Goal: Transaction & Acquisition: Purchase product/service

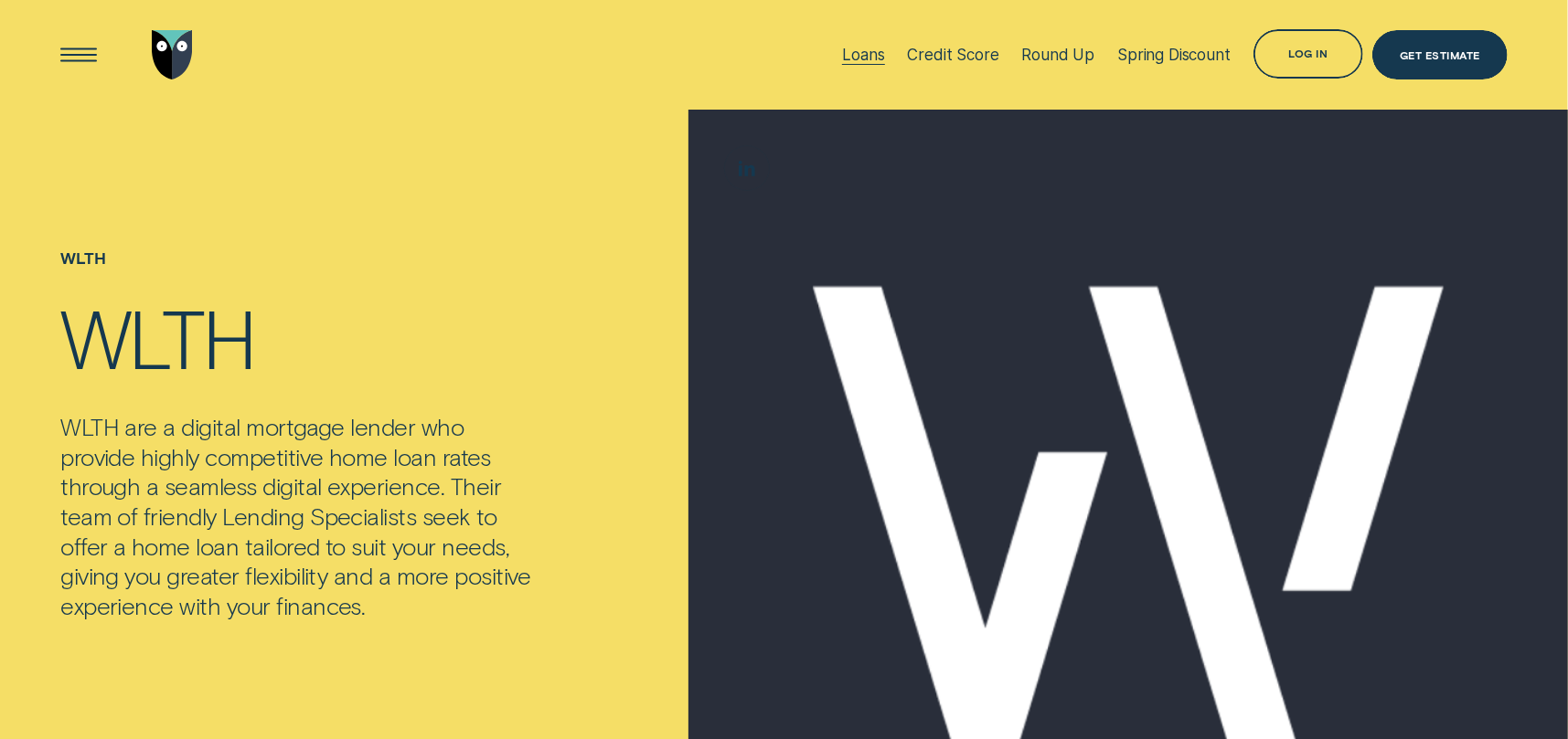
click at [871, 54] on div "Loans" at bounding box center [863, 54] width 43 height 18
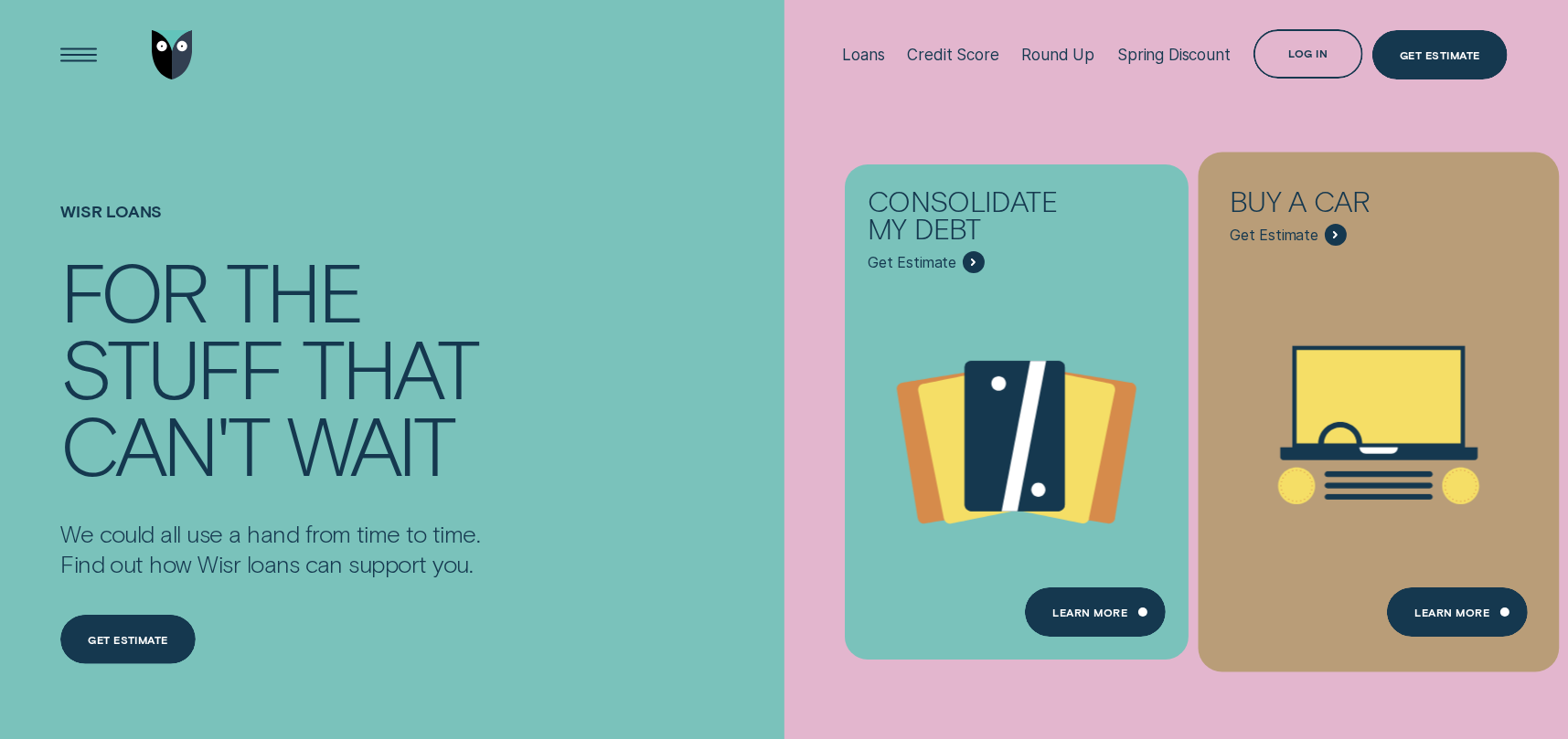
click at [1332, 379] on icon "Buy a car - Learn more" at bounding box center [1379, 397] width 164 height 93
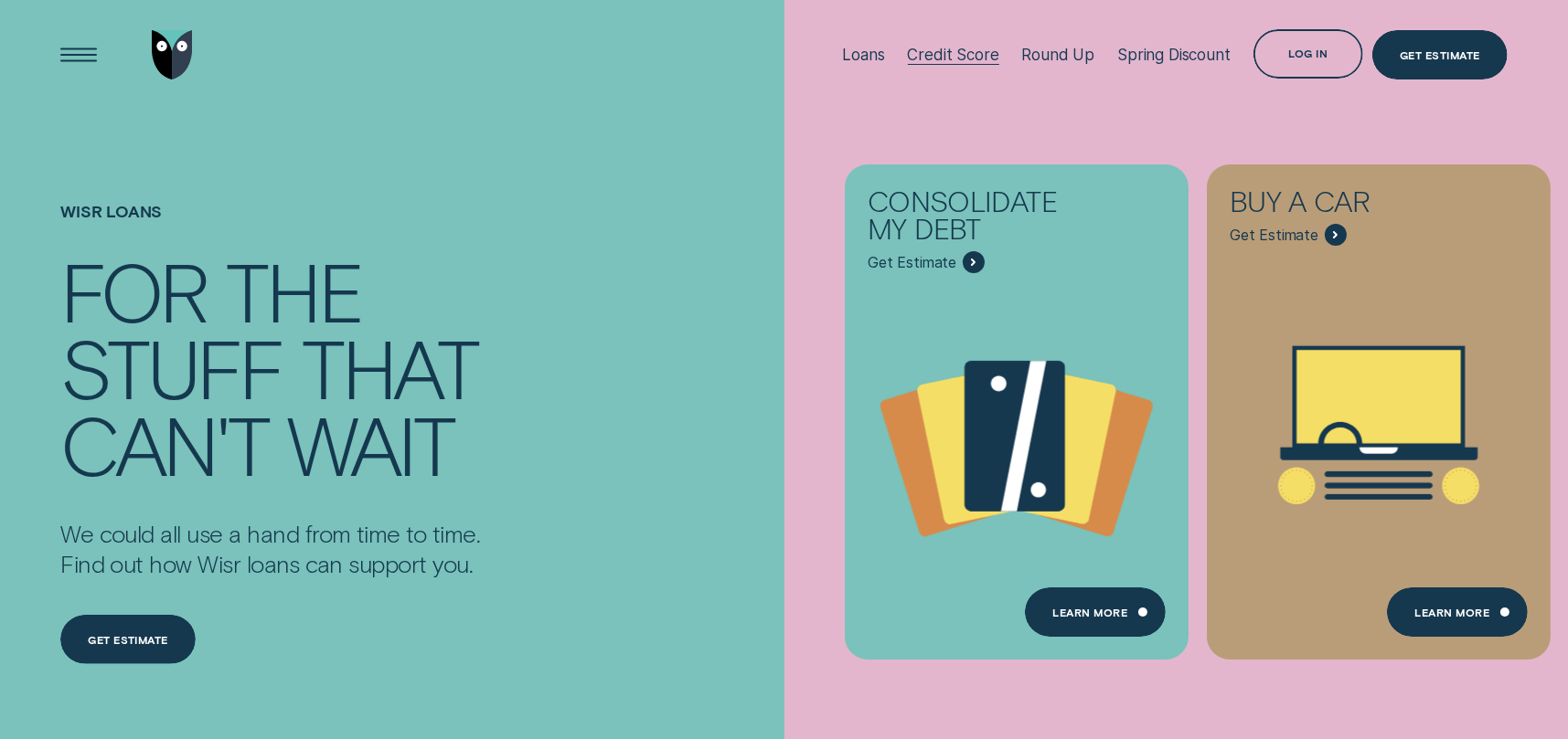
click at [947, 53] on div "Credit Score" at bounding box center [953, 54] width 91 height 18
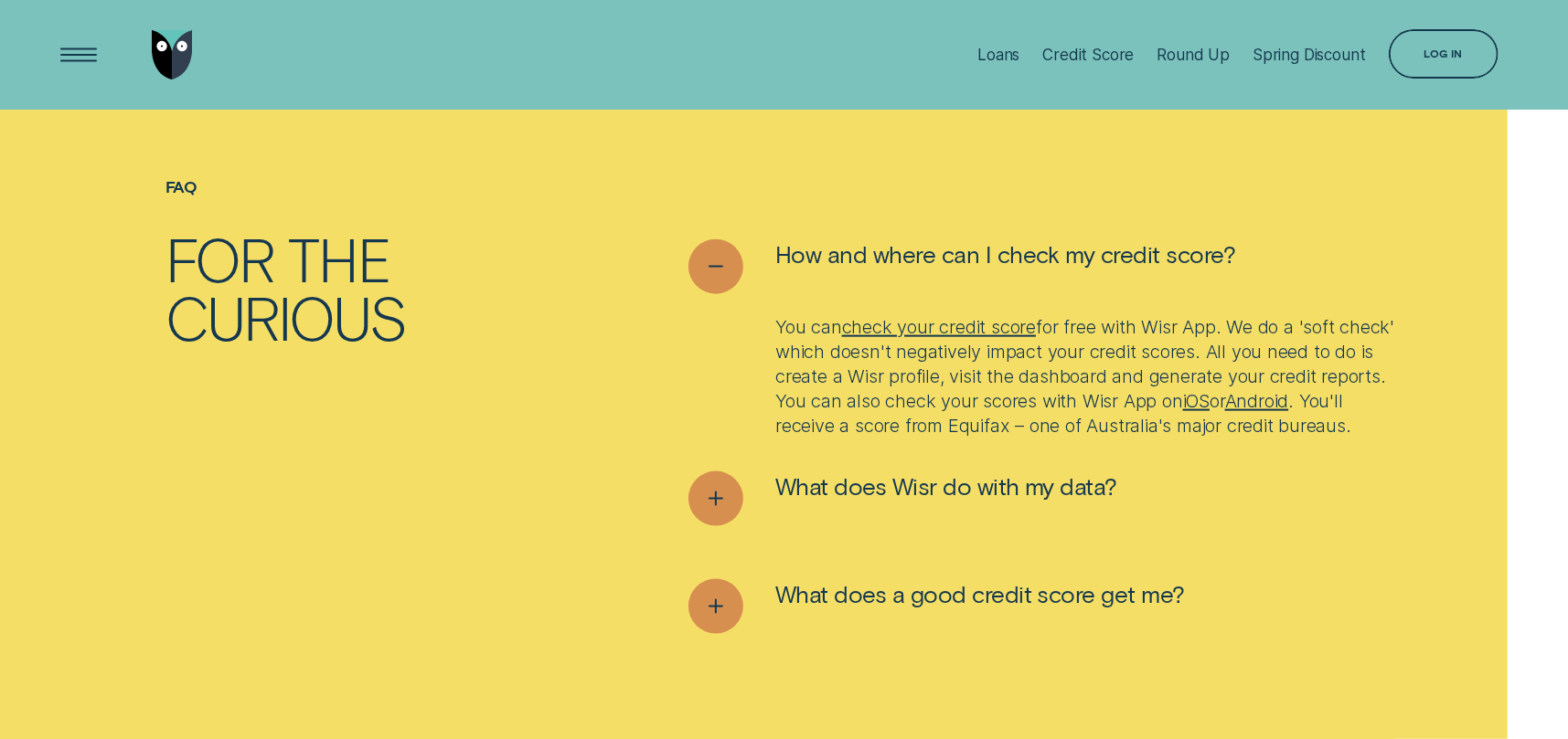
scroll to position [6490, 0]
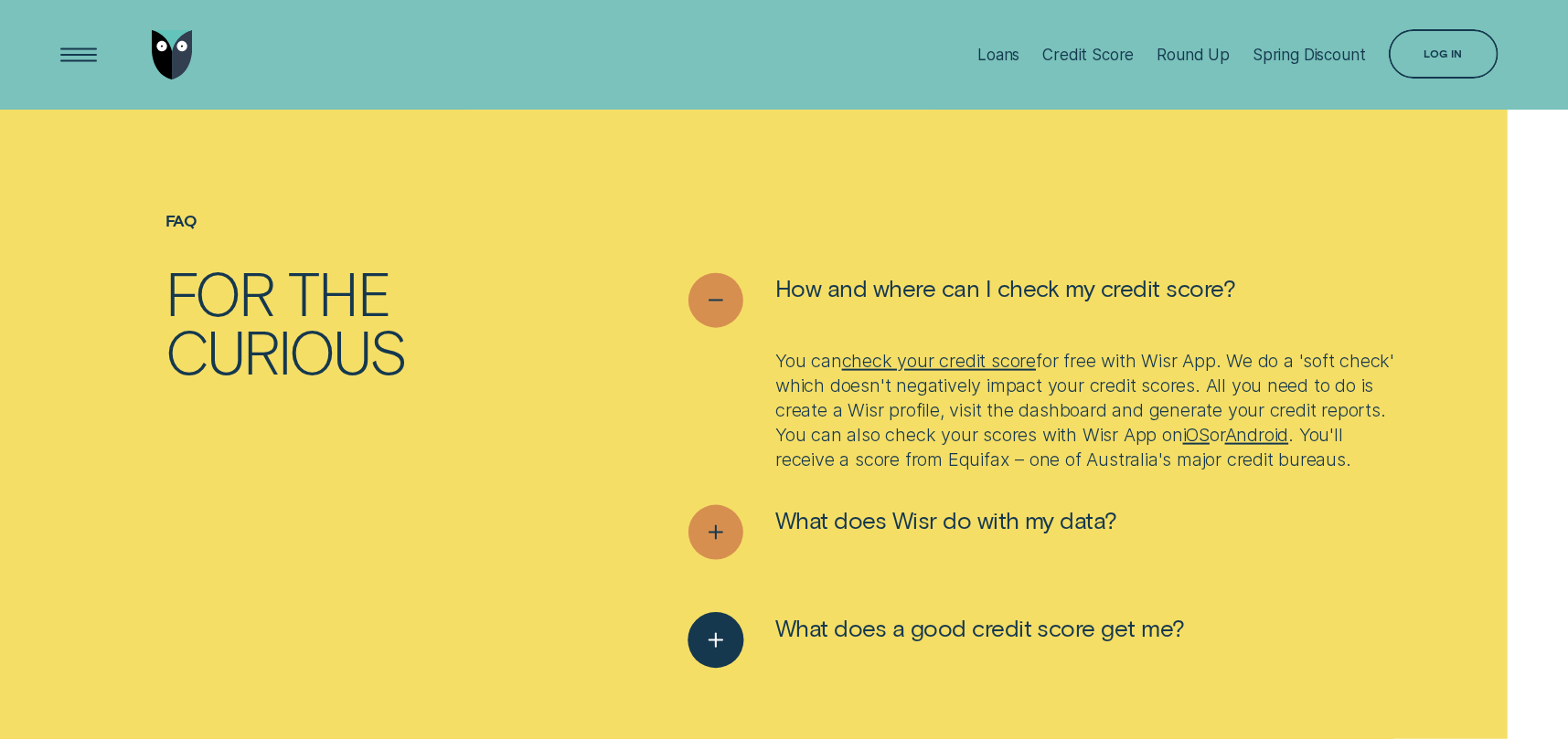
drag, startPoint x: 718, startPoint y: 675, endPoint x: 885, endPoint y: 638, distance: 171.0
click at [718, 655] on icon "See more" at bounding box center [716, 641] width 29 height 29
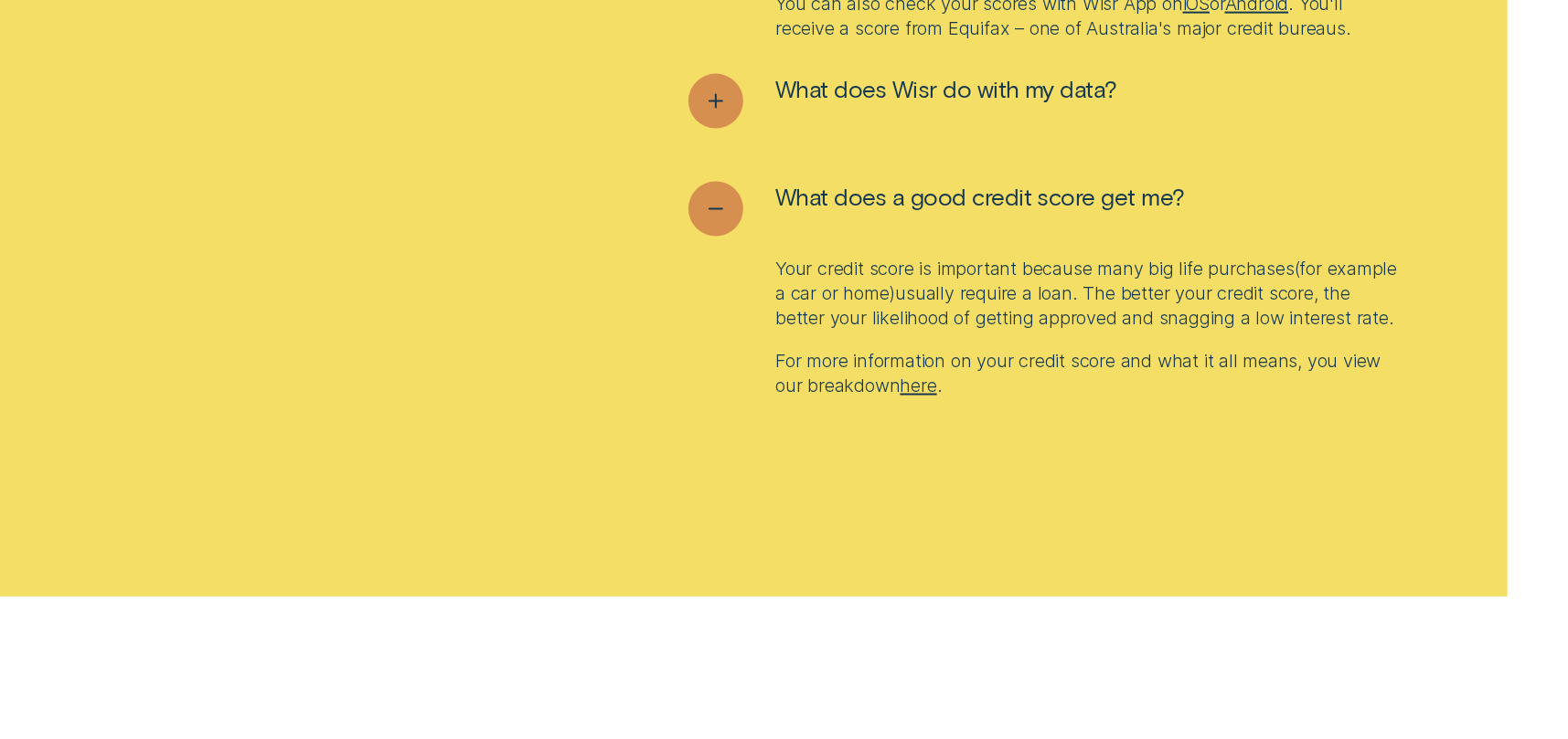
scroll to position [6947, 0]
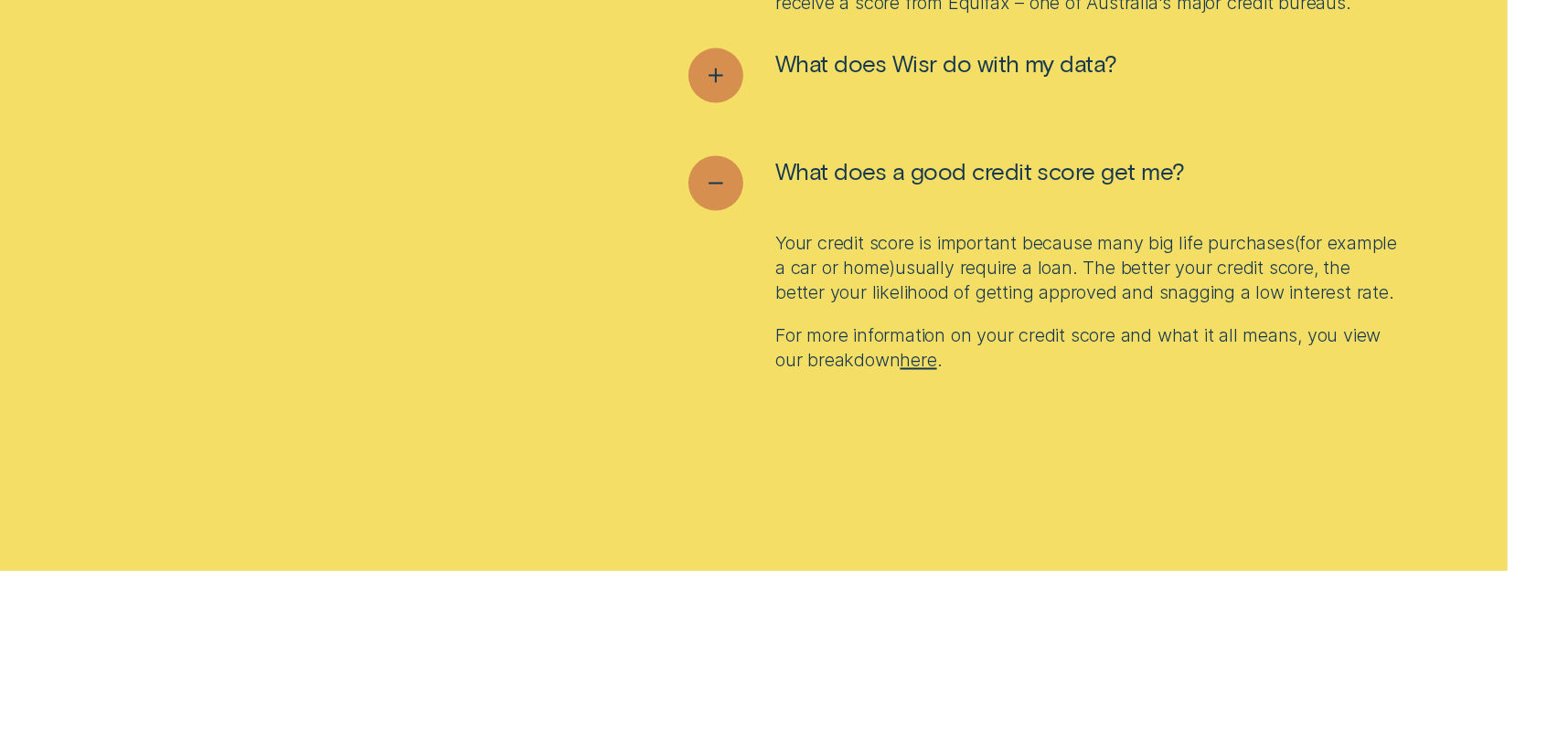
click at [920, 371] on link "here" at bounding box center [918, 360] width 37 height 22
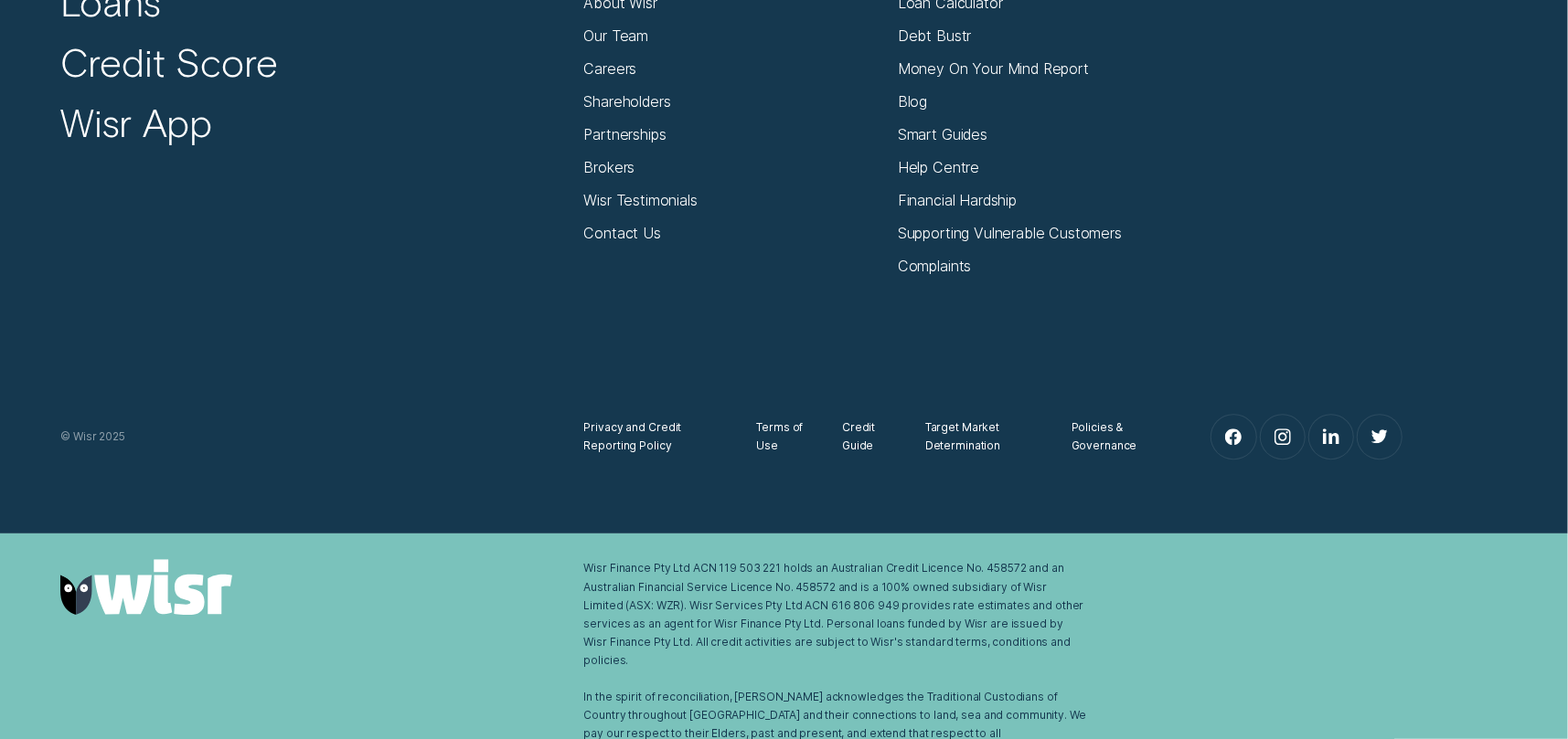
scroll to position [8775, 0]
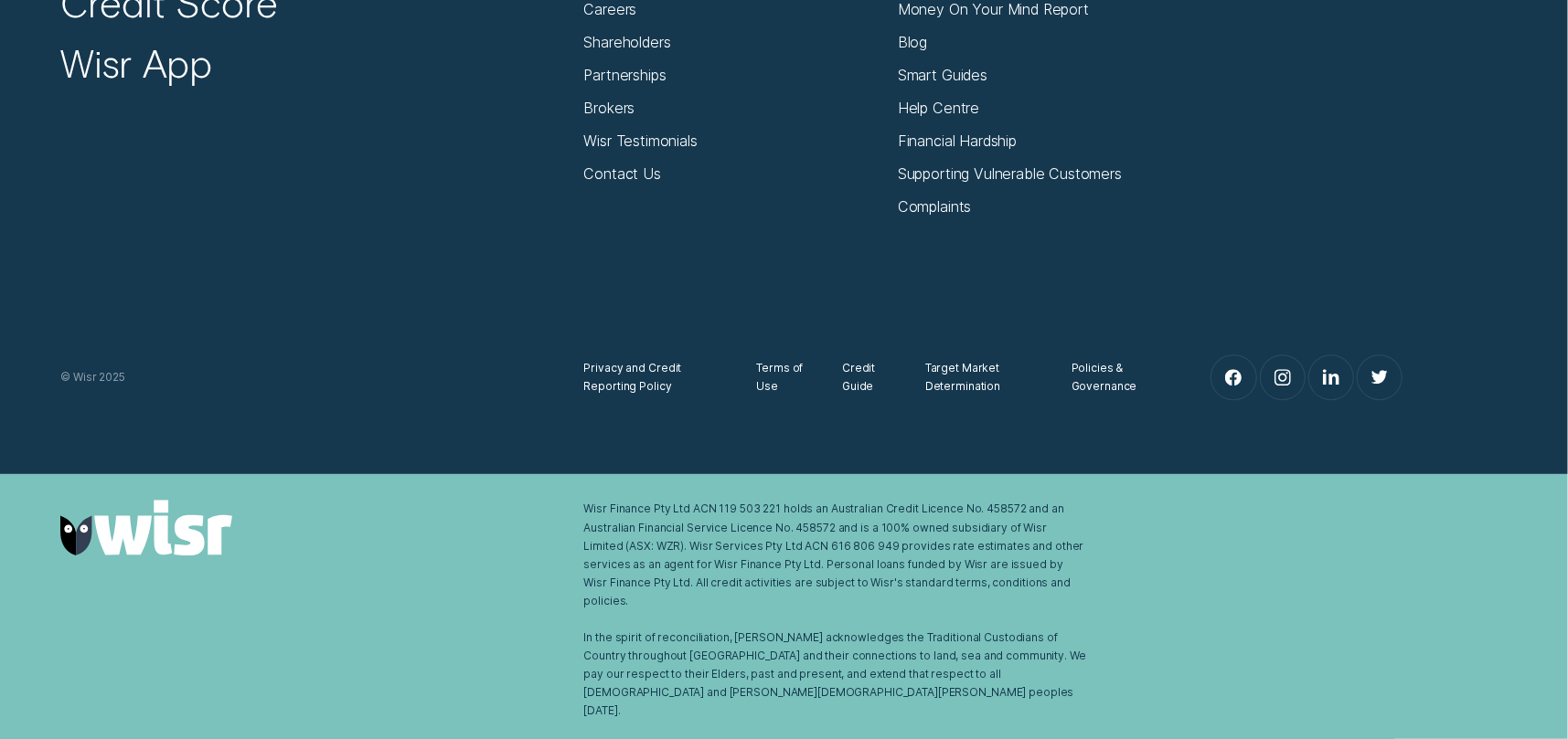
click at [475, 362] on div "Privacy and Credit Reporting Policy Terms of Use Credit Guide Target Market Det…" at bounding box center [784, 309] width 1465 height 186
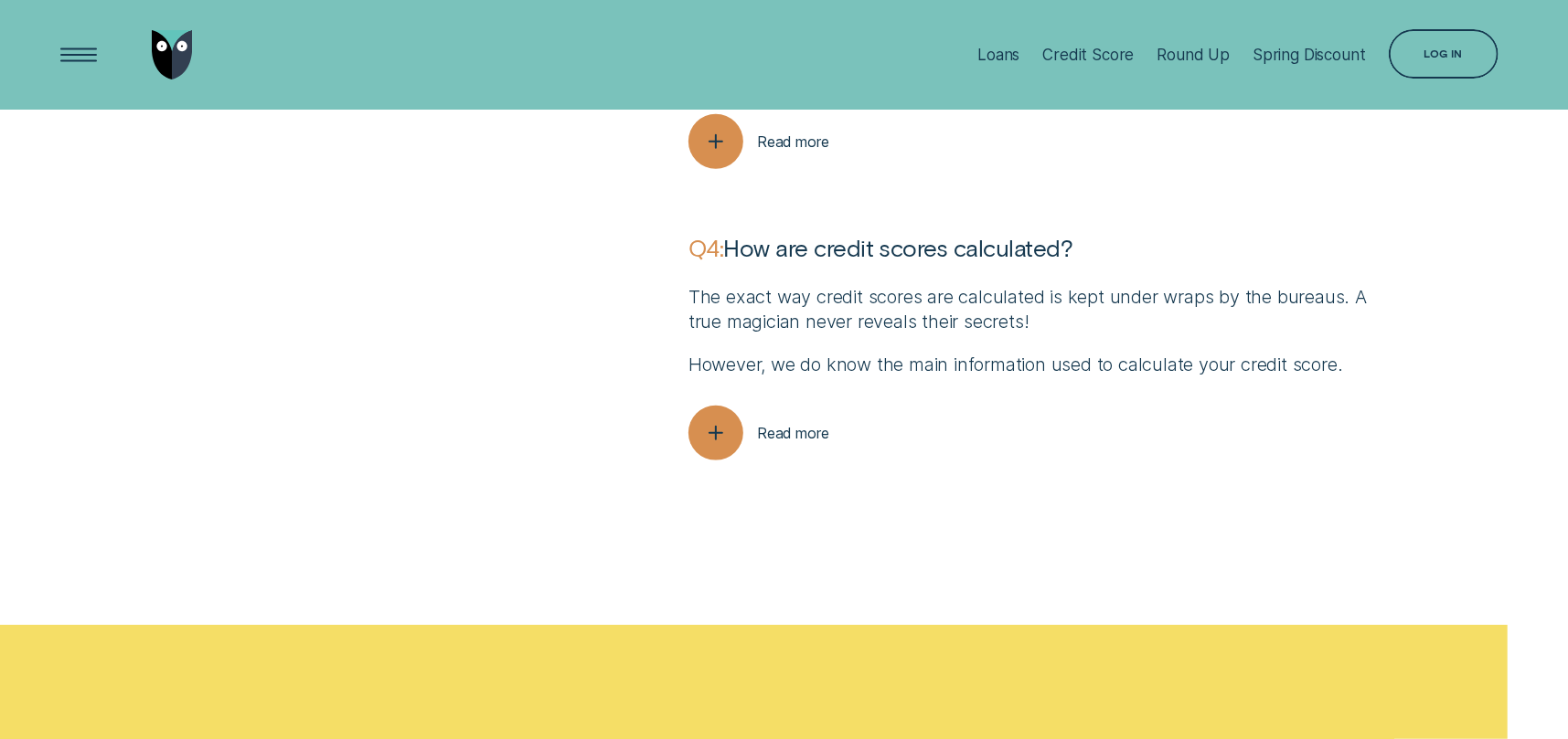
scroll to position [5302, 0]
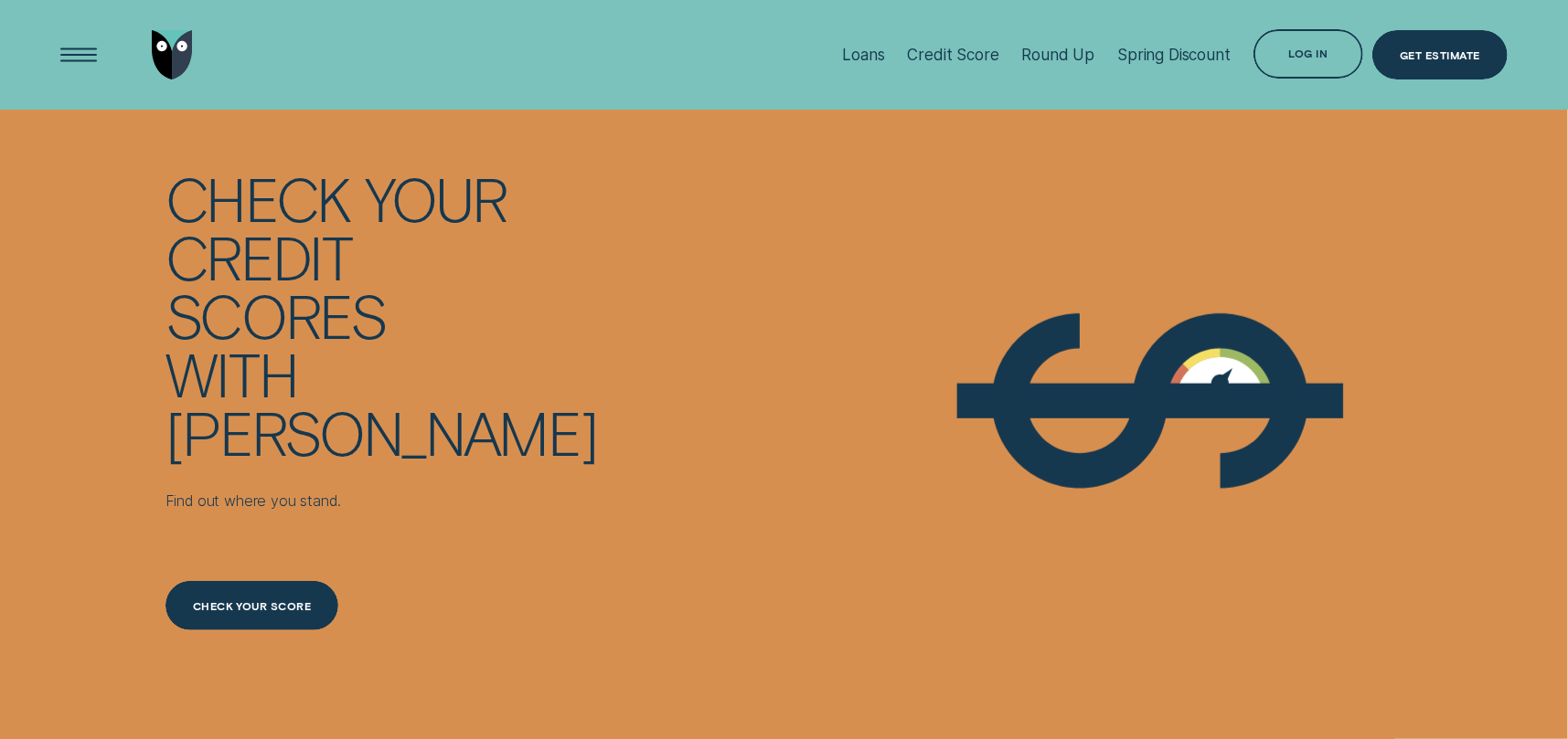
scroll to position [5242, 0]
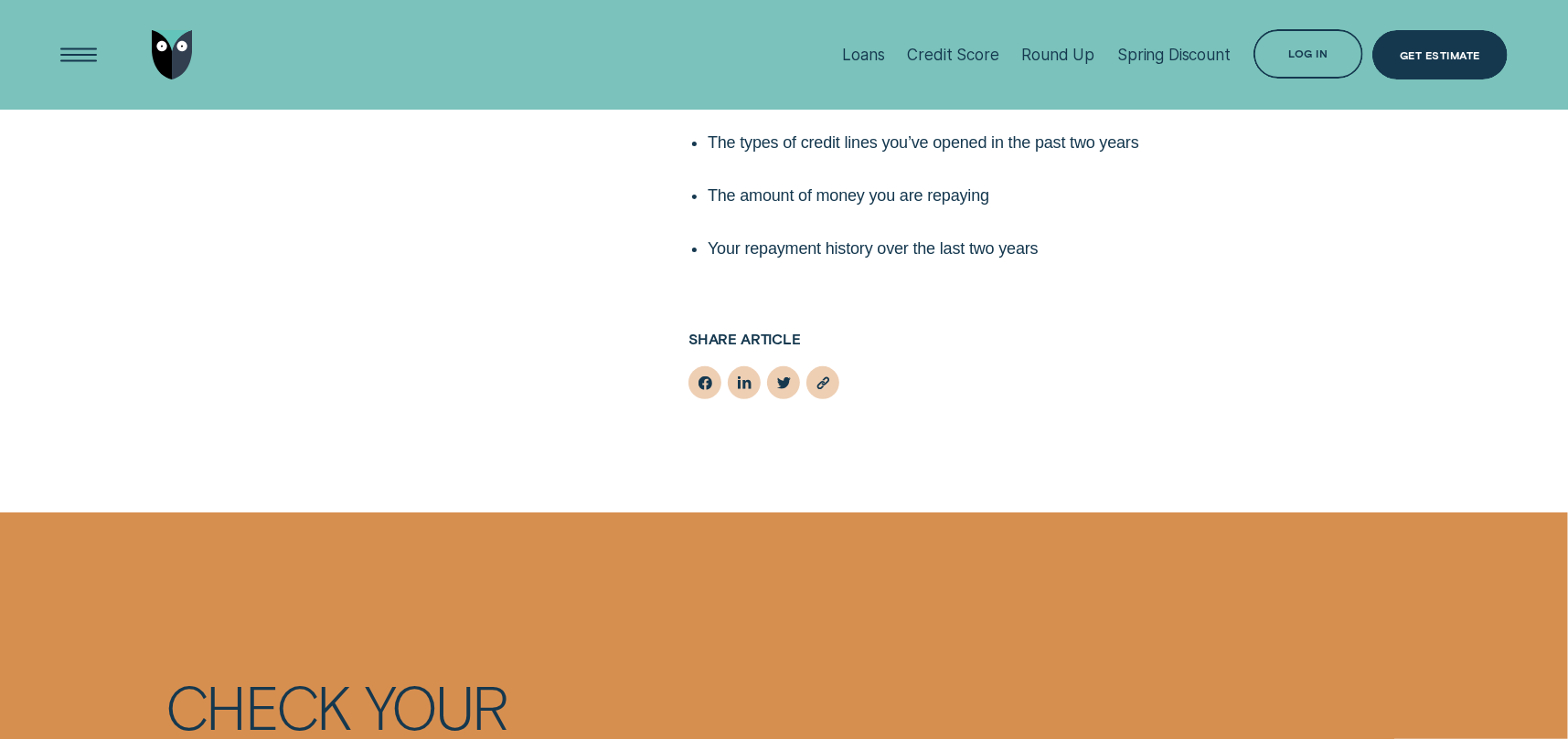
click at [883, 47] on li "Loans" at bounding box center [864, 54] width 65 height 110
click at [870, 54] on div "Loans" at bounding box center [863, 54] width 43 height 18
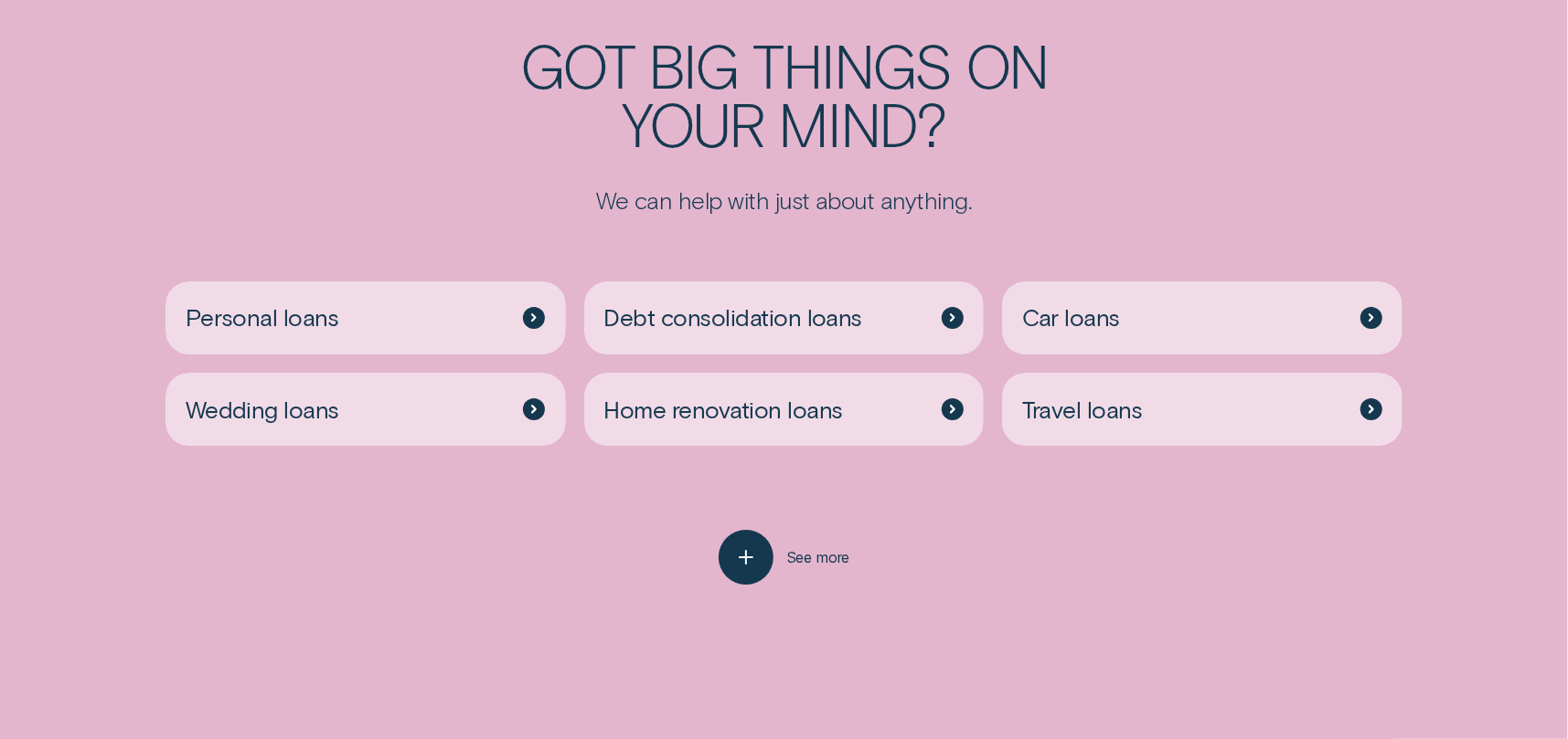
scroll to position [4388, 0]
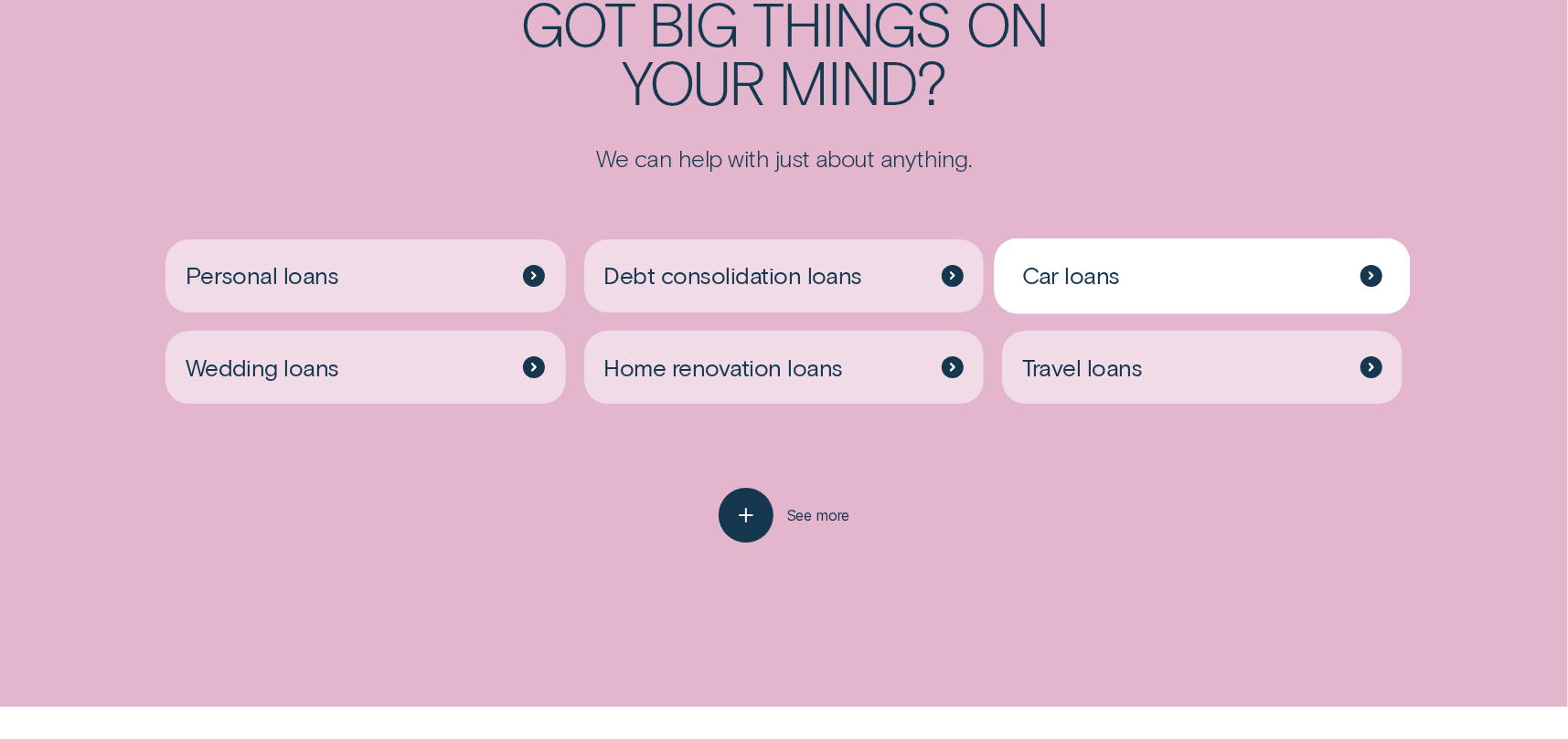
click at [1367, 273] on div at bounding box center [1371, 276] width 22 height 22
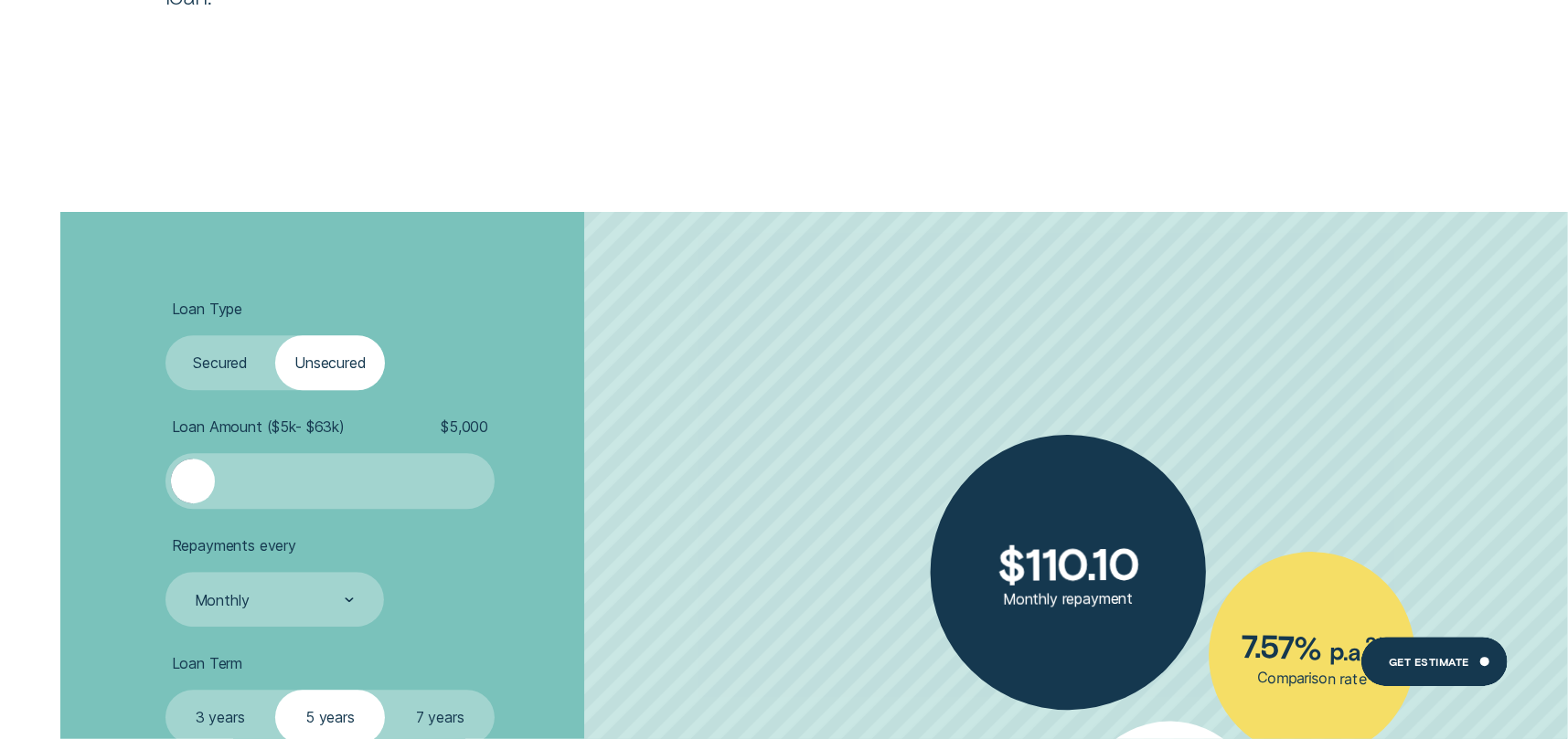
scroll to position [3747, 0]
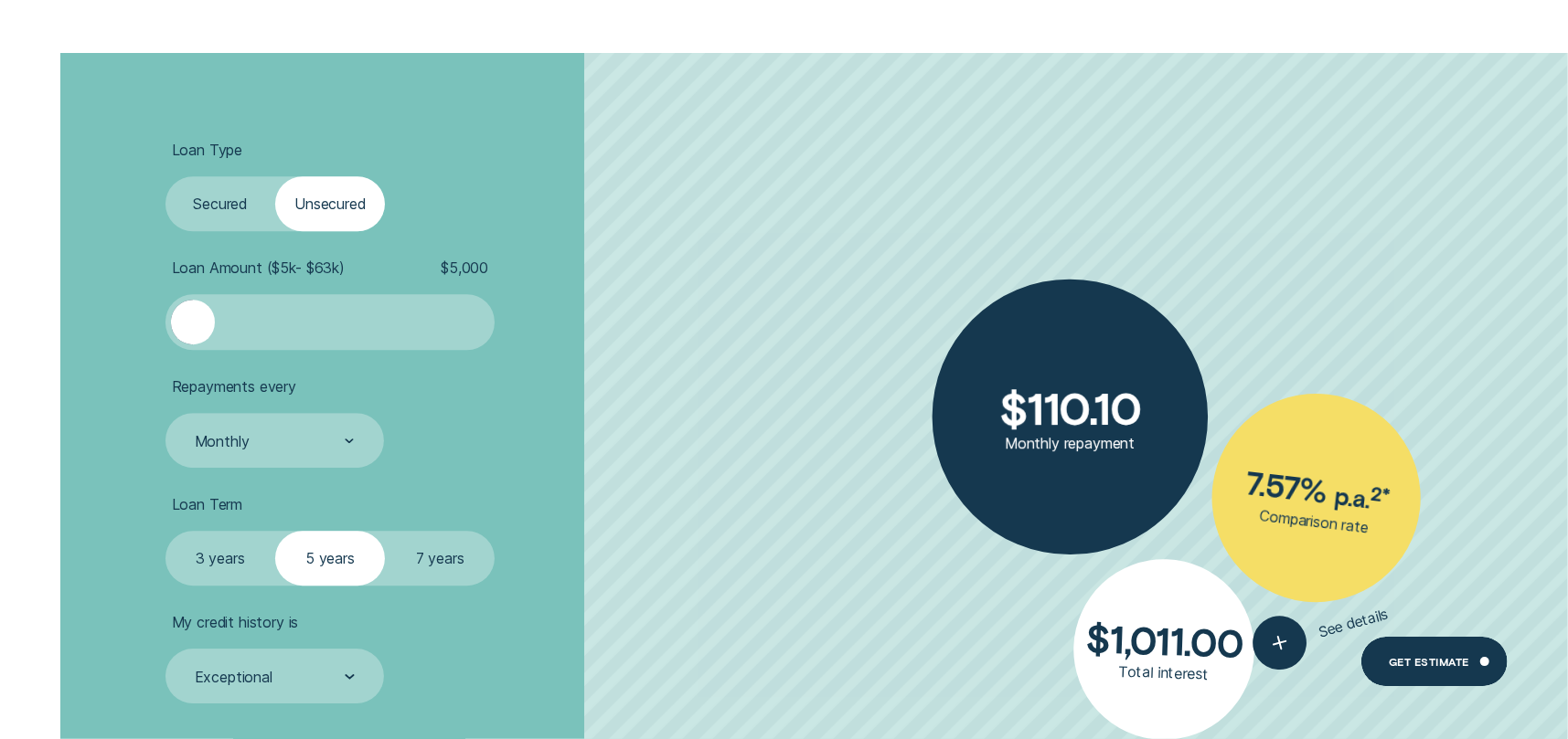
click at [213, 192] on label "Secured" at bounding box center [220, 203] width 110 height 54
click at [165, 176] on input "Secured" at bounding box center [165, 176] width 0 height 0
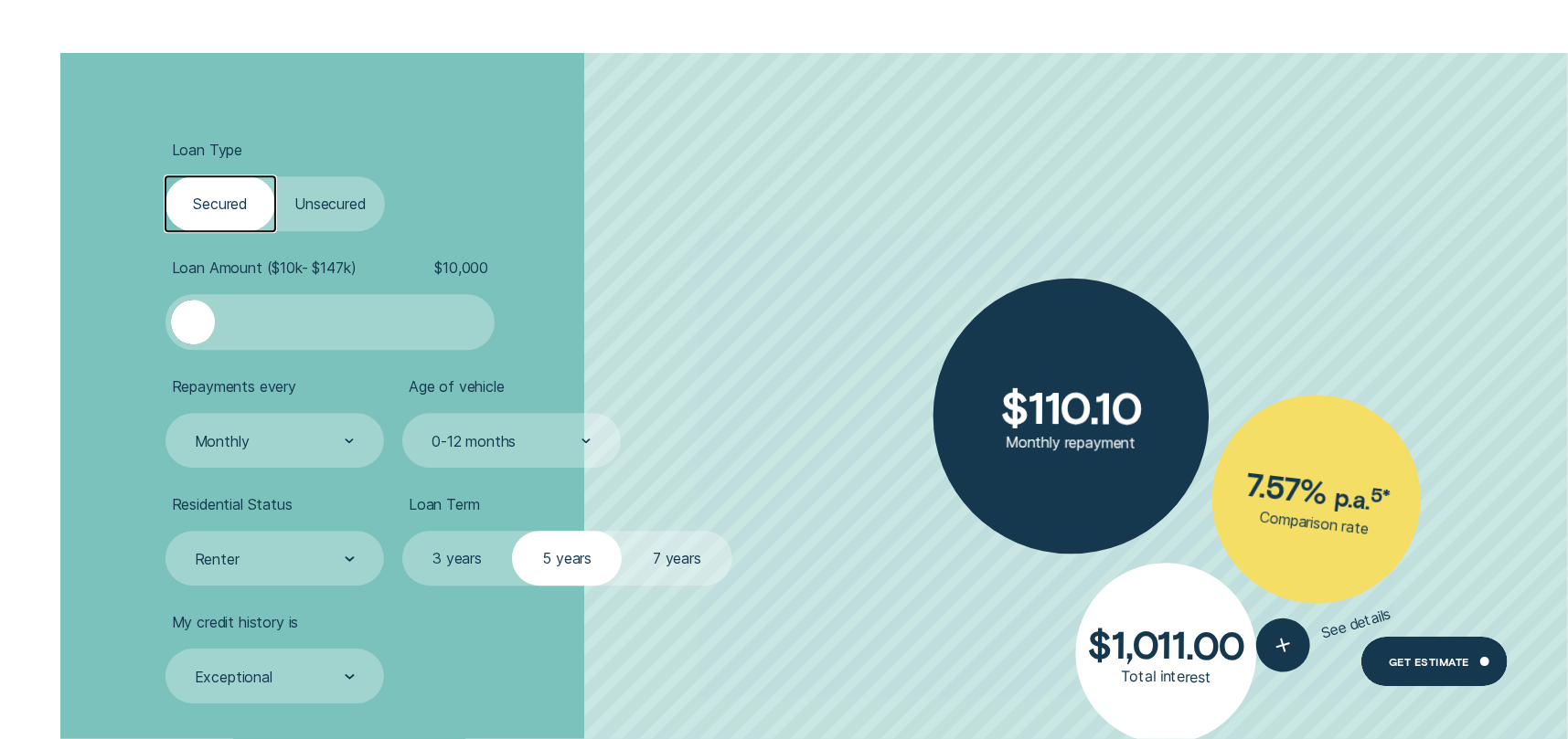
click at [326, 309] on div at bounding box center [330, 322] width 275 height 44
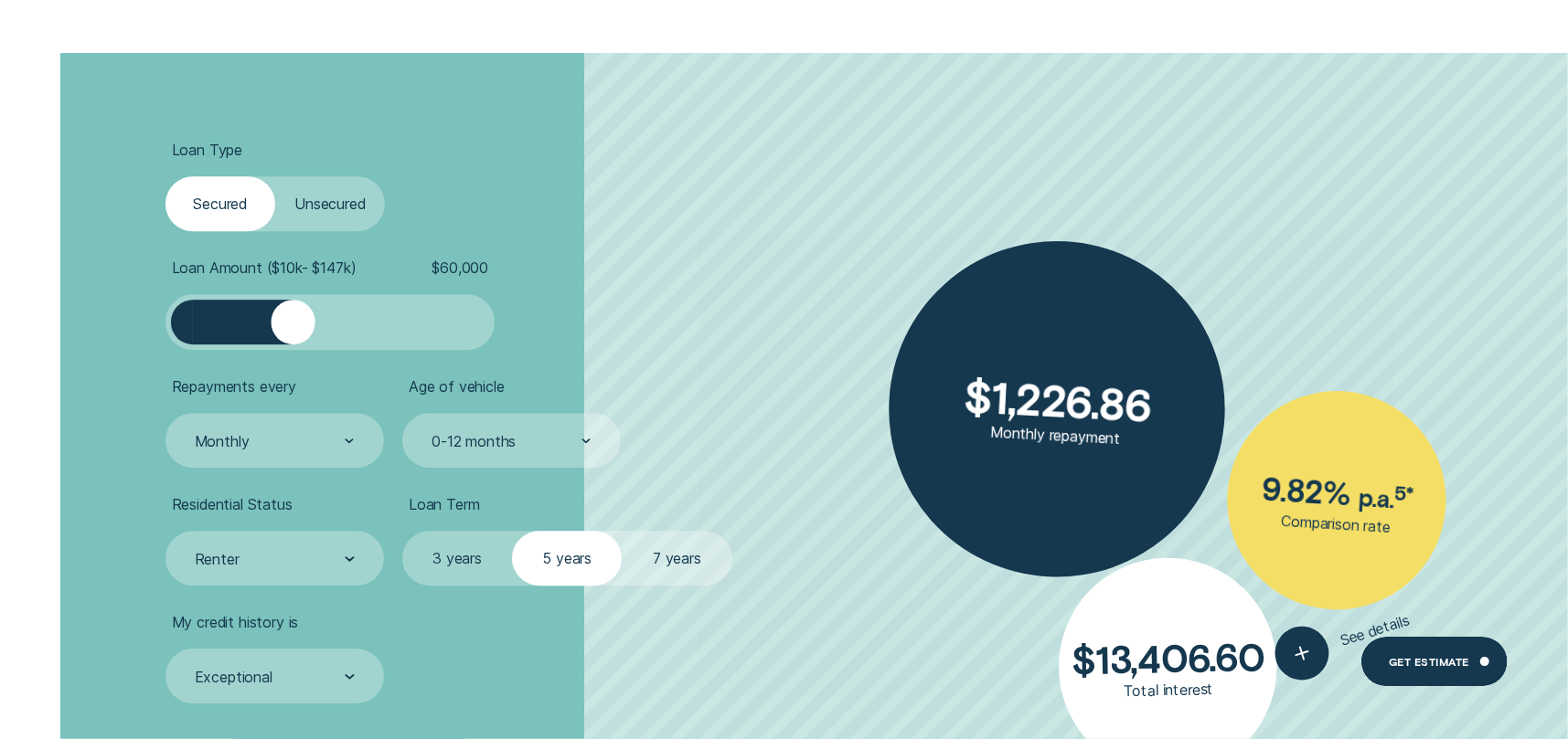
drag, startPoint x: 325, startPoint y: 319, endPoint x: 293, endPoint y: 310, distance: 33.2
click at [293, 310] on div at bounding box center [292, 322] width 44 height 44
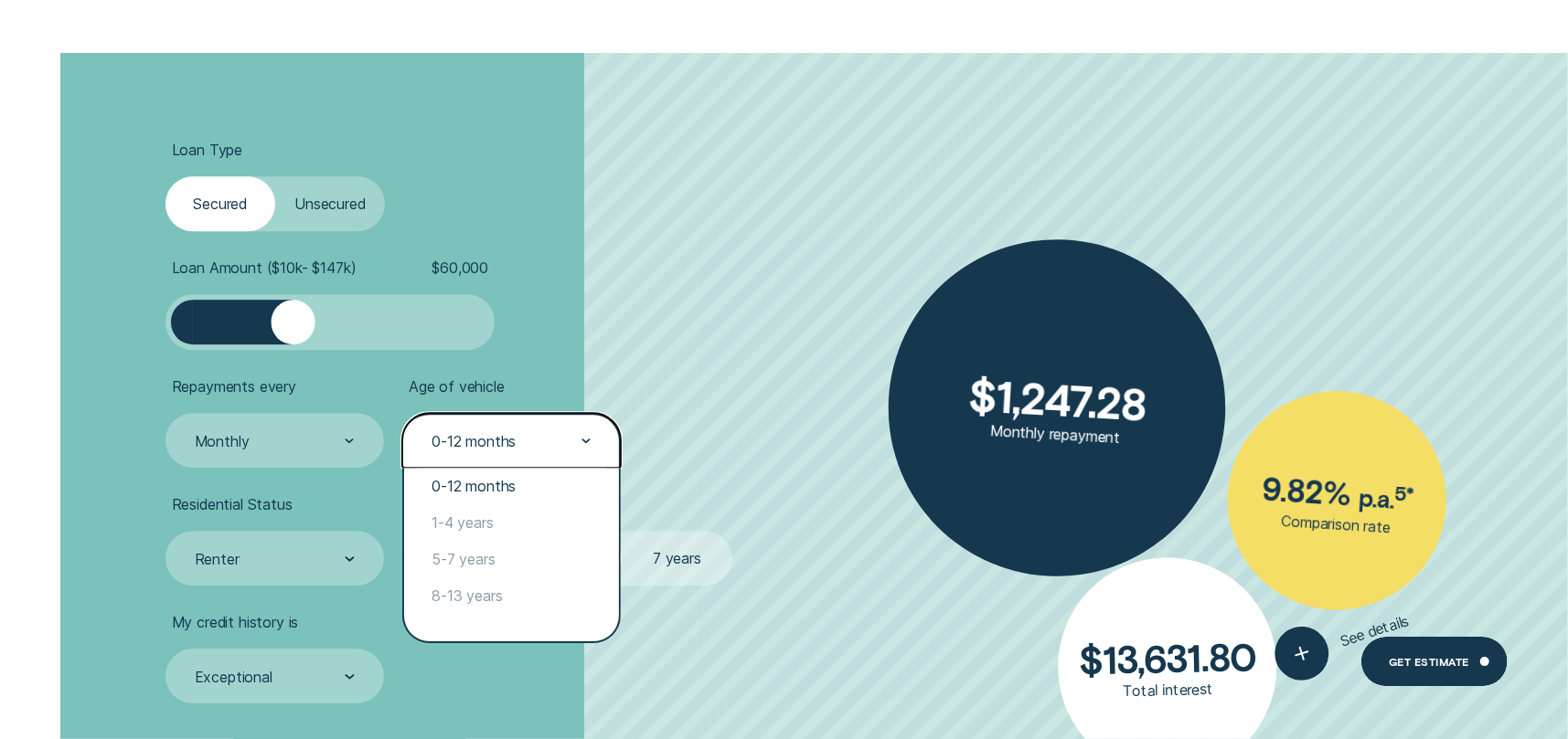
click at [502, 436] on div "0-12 months" at bounding box center [473, 441] width 84 height 18
click at [474, 529] on div "1-4 years" at bounding box center [510, 522] width 215 height 37
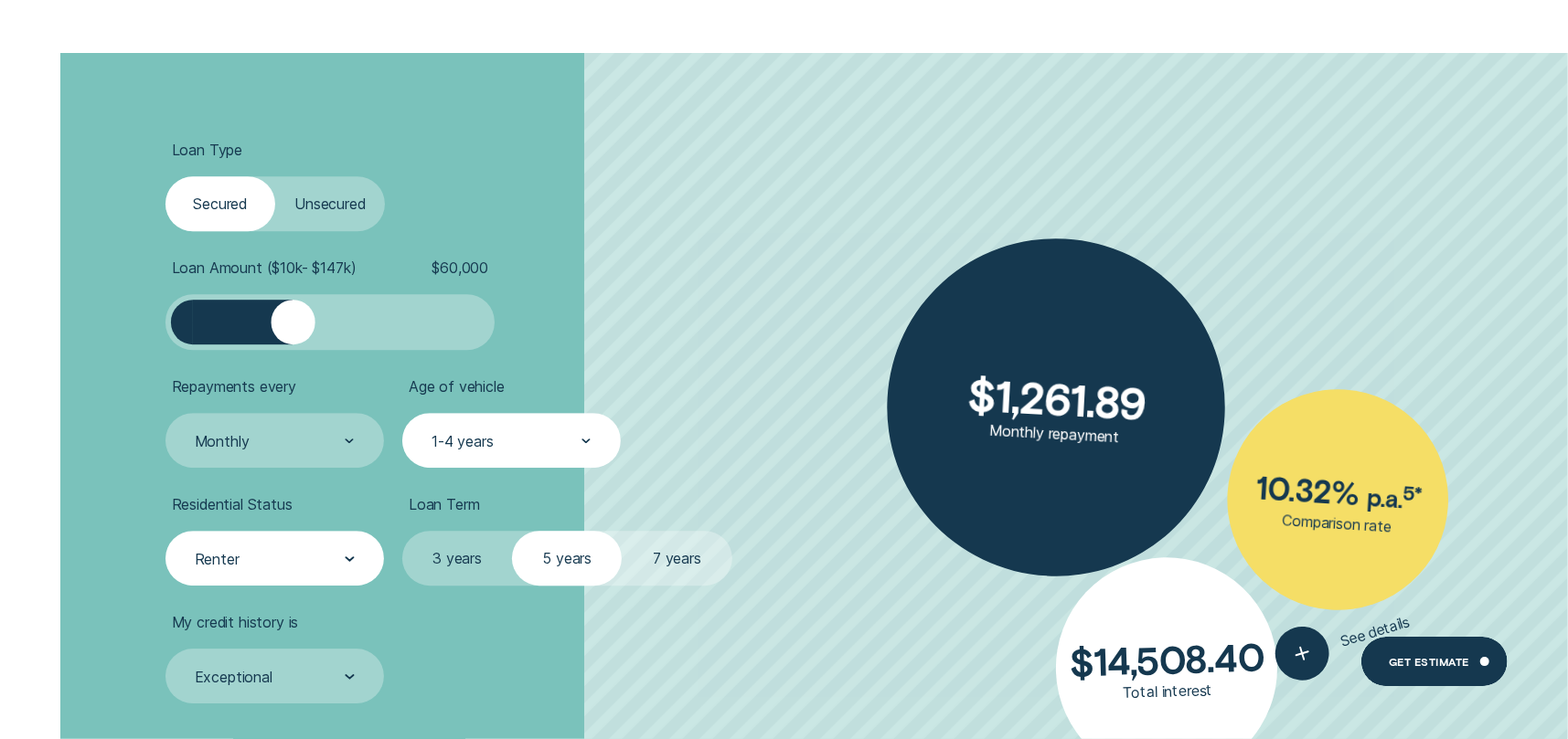
click at [269, 577] on div "Renter" at bounding box center [274, 558] width 219 height 54
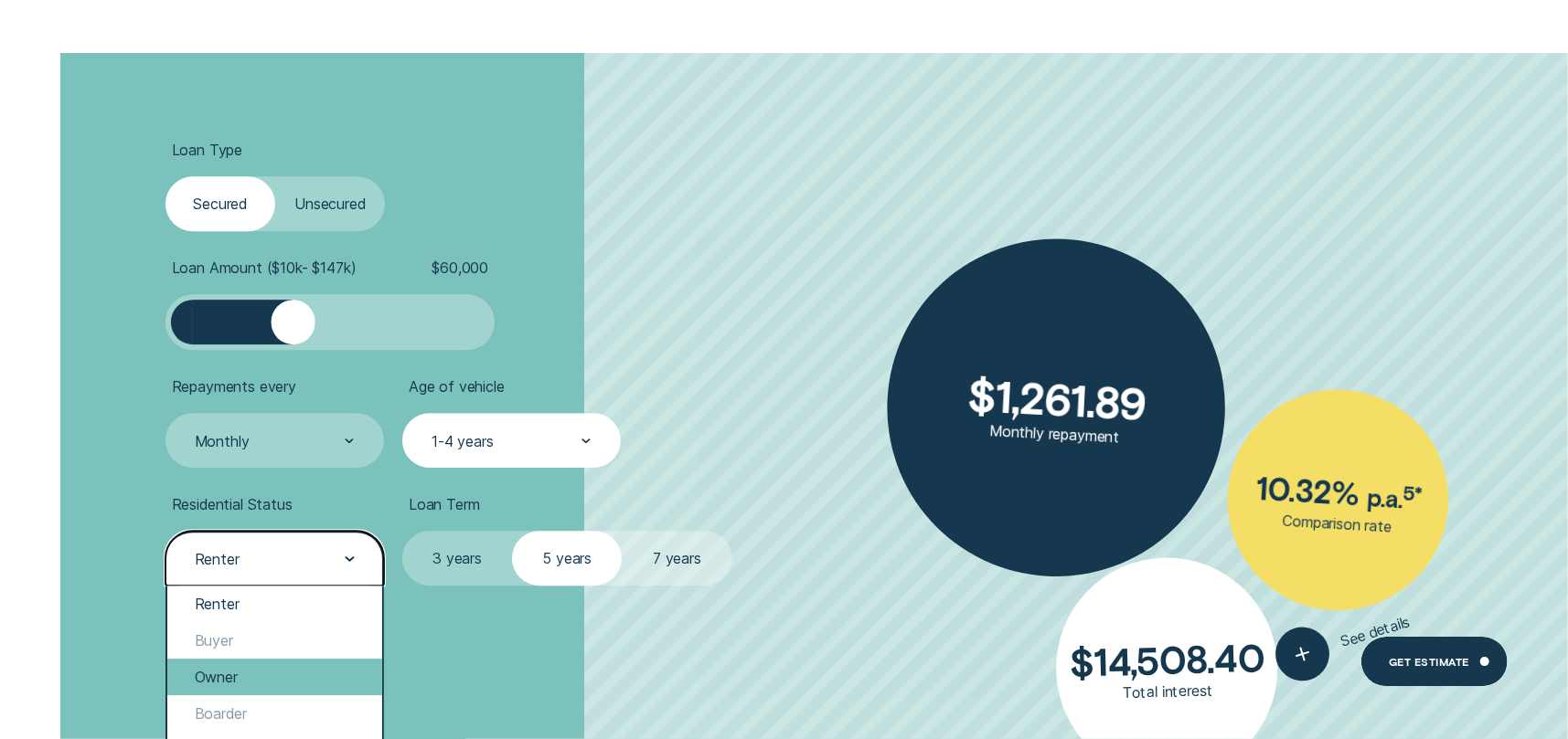
click at [238, 670] on div "Owner" at bounding box center [274, 677] width 215 height 37
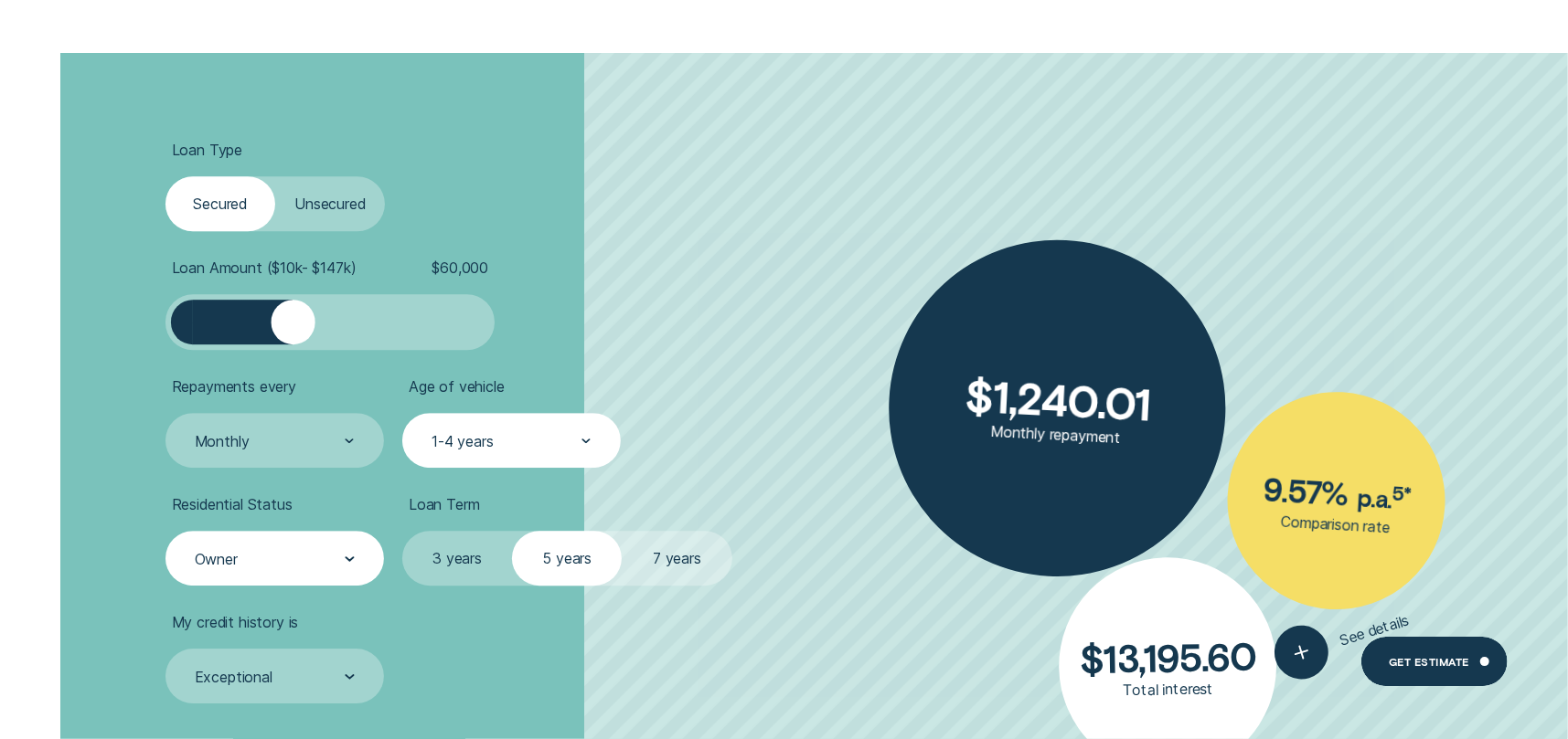
click at [702, 556] on label "7 years" at bounding box center [676, 558] width 110 height 54
click at [621, 531] on input "7 years" at bounding box center [621, 531] width 0 height 0
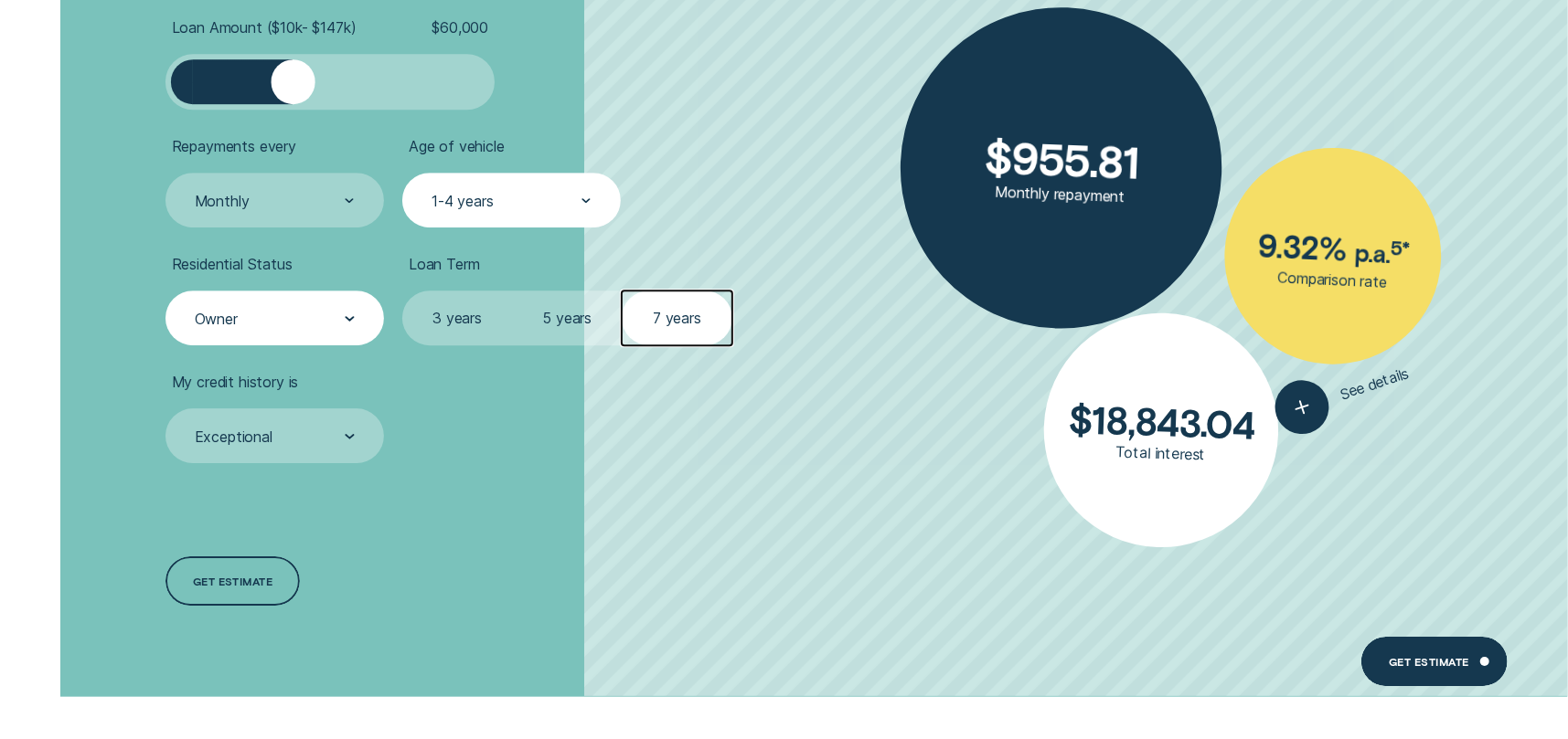
scroll to position [4021, 0]
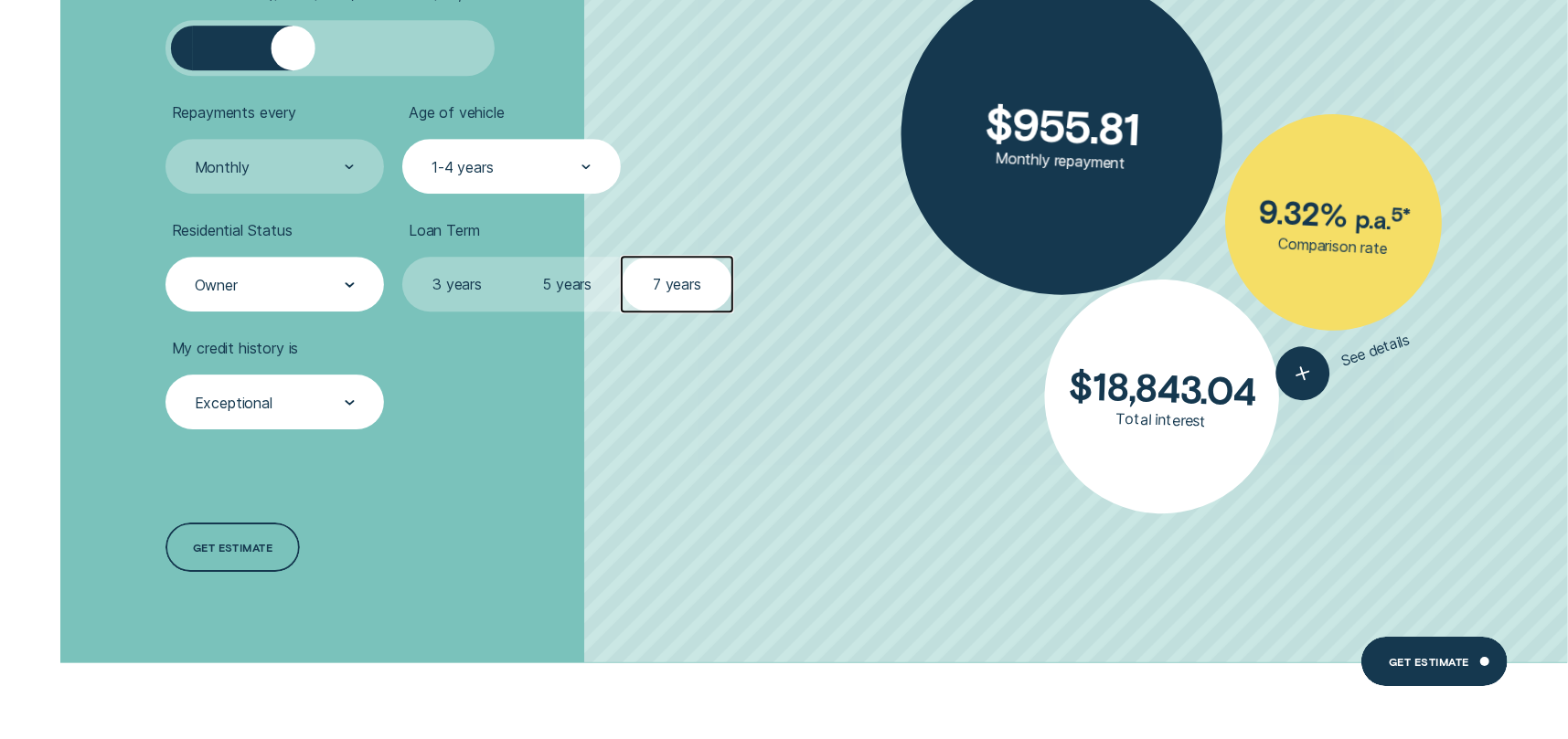
click at [289, 401] on div "Exceptional" at bounding box center [274, 403] width 162 height 21
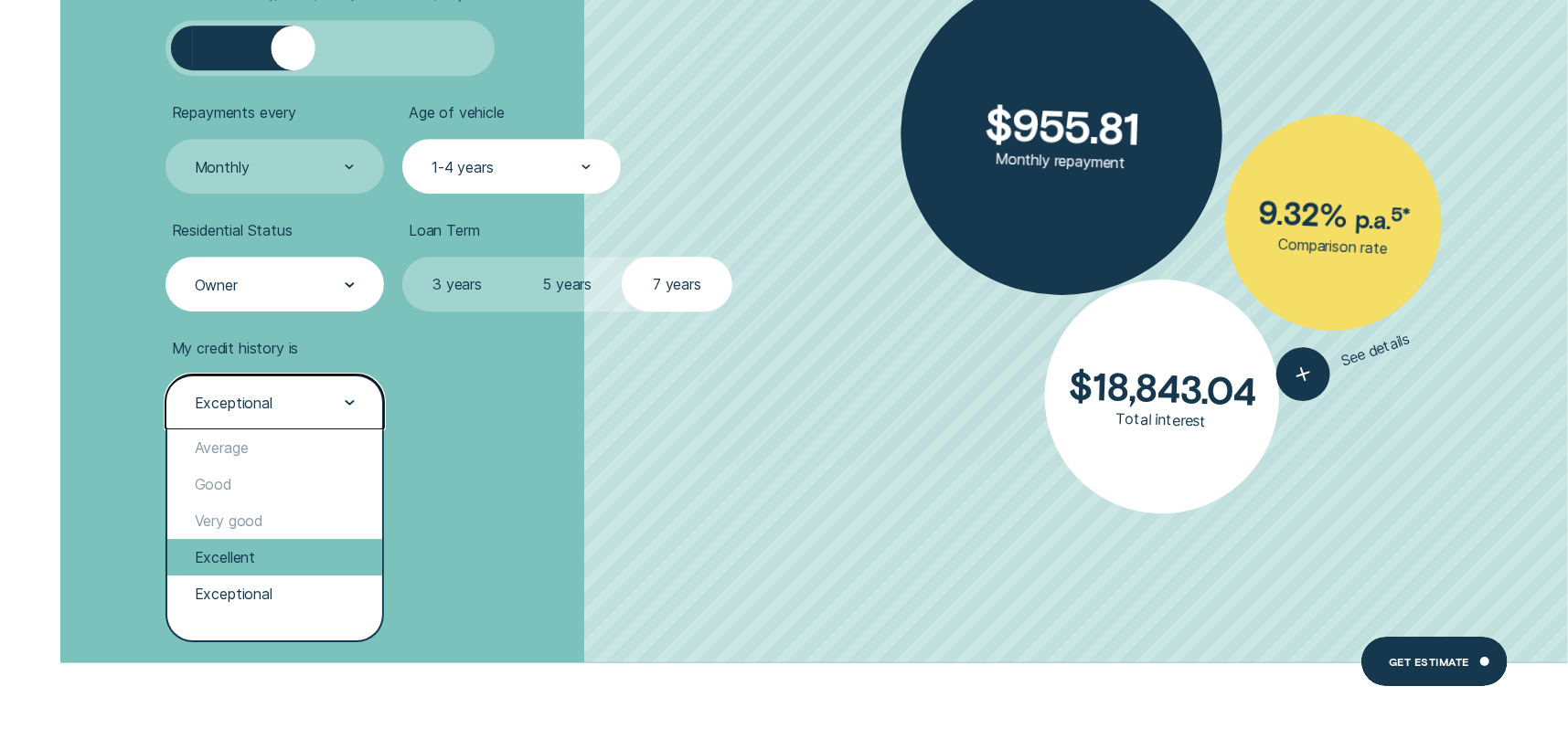
click at [214, 557] on div "Excellent" at bounding box center [274, 557] width 215 height 37
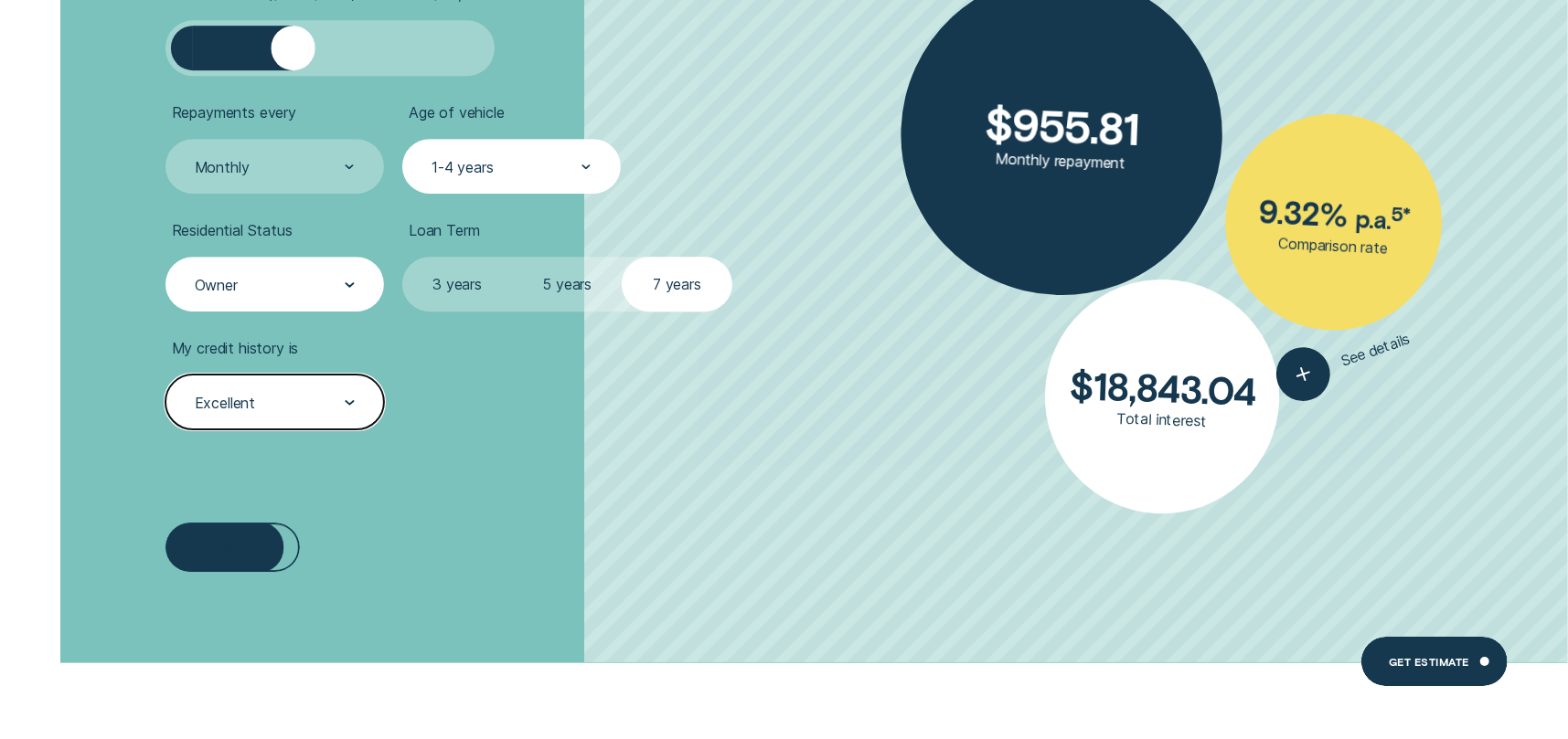
click at [534, 552] on div "Loan Type Select Loan Type Secured Unsecured Loan Amount ( $10k - $147k ) $ 60,…" at bounding box center [417, 221] width 522 height 884
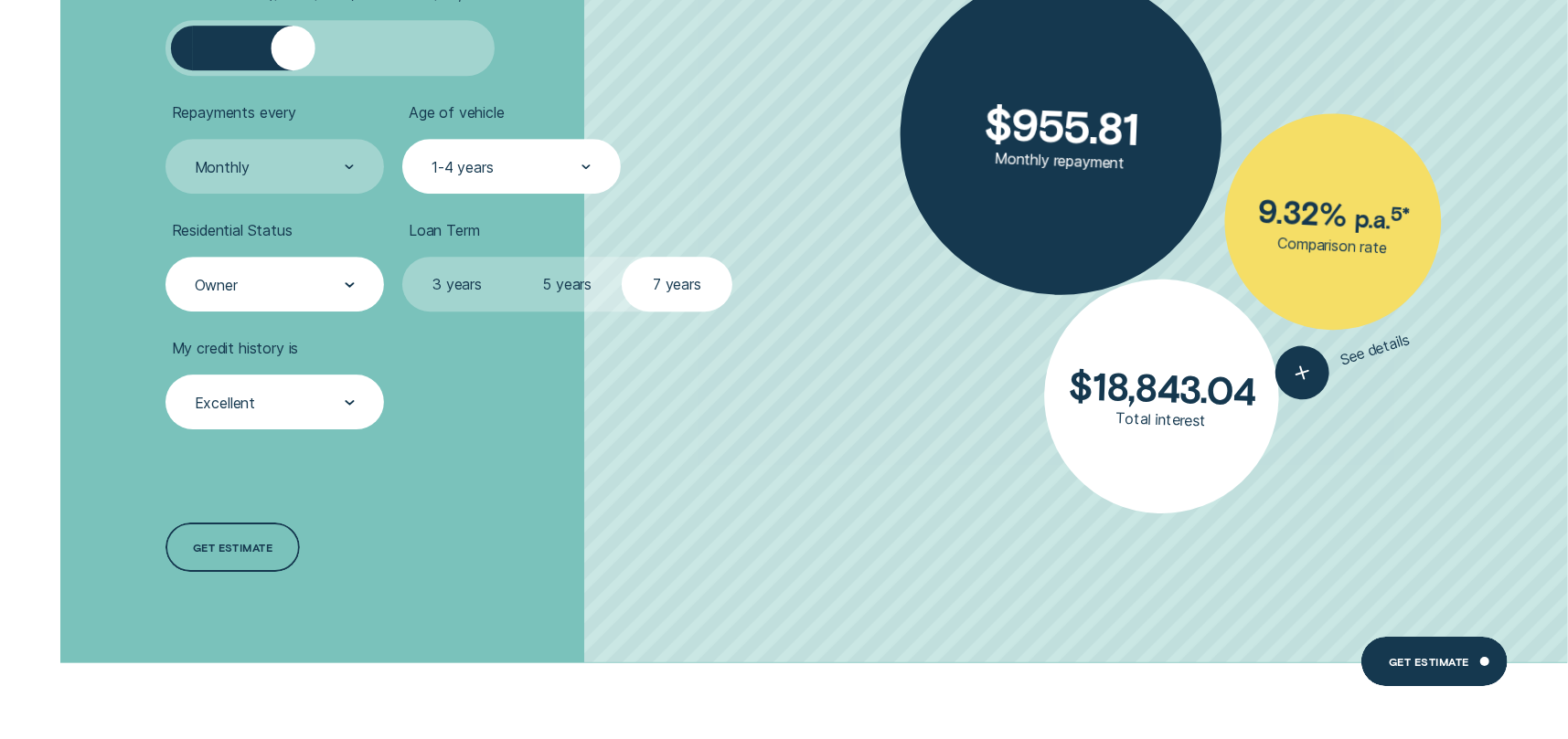
click at [629, 519] on div "Loan Type Select Loan Type Secured Unsecured Loan Amount ( $10k - $147k ) $ 60,…" at bounding box center [417, 221] width 522 height 884
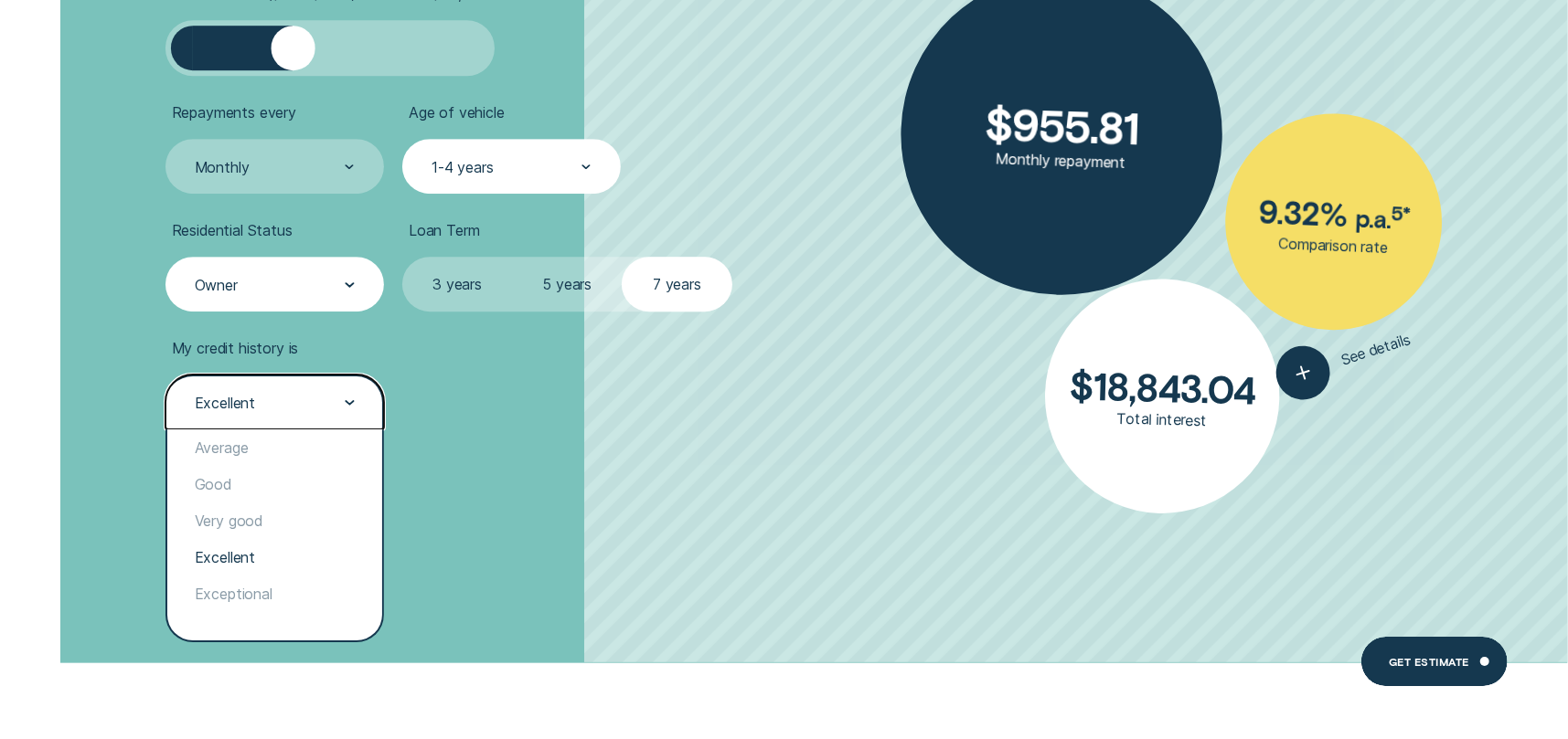
click at [282, 396] on div "Excellent" at bounding box center [274, 403] width 162 height 21
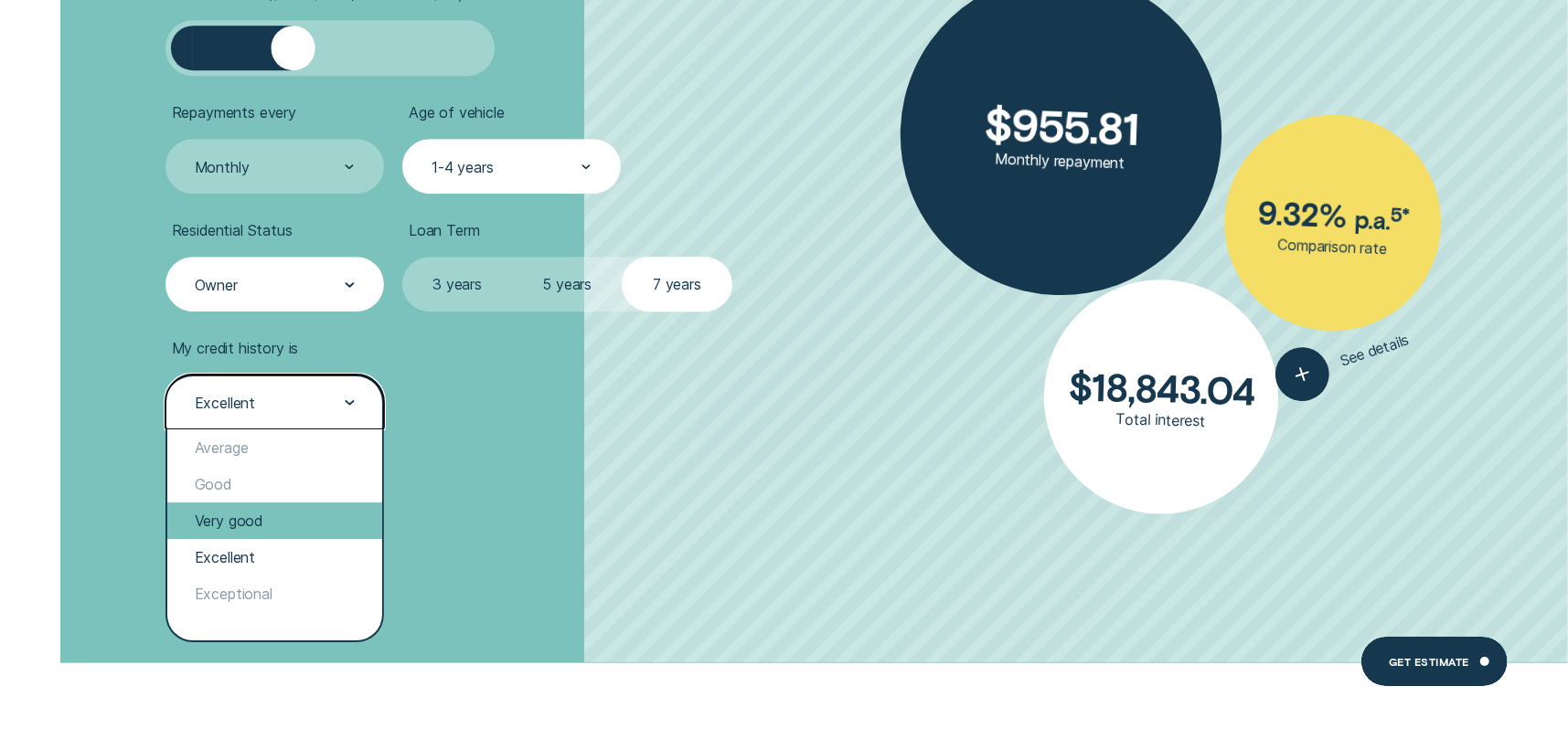
click at [229, 530] on div "Very good" at bounding box center [274, 520] width 215 height 37
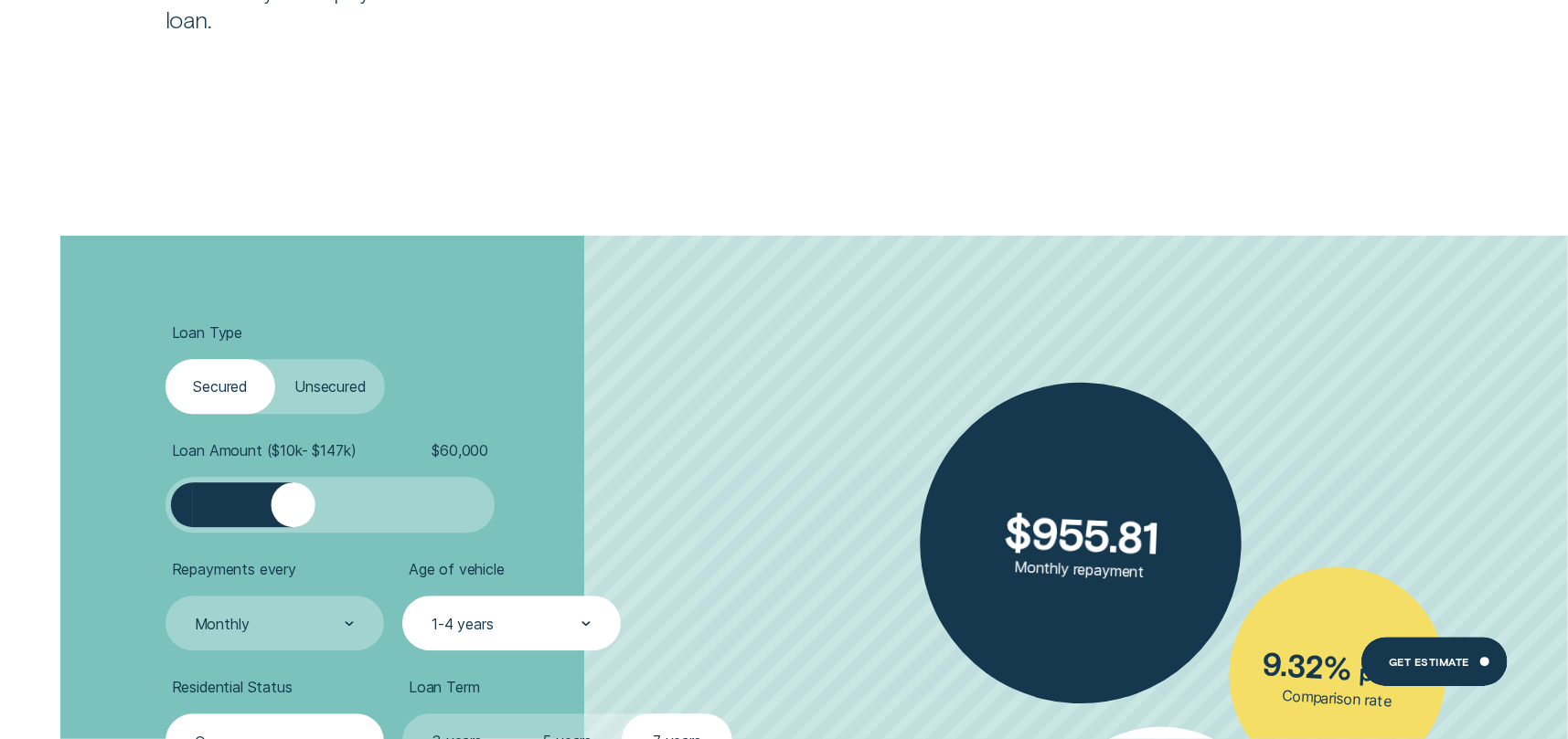
scroll to position [3839, 0]
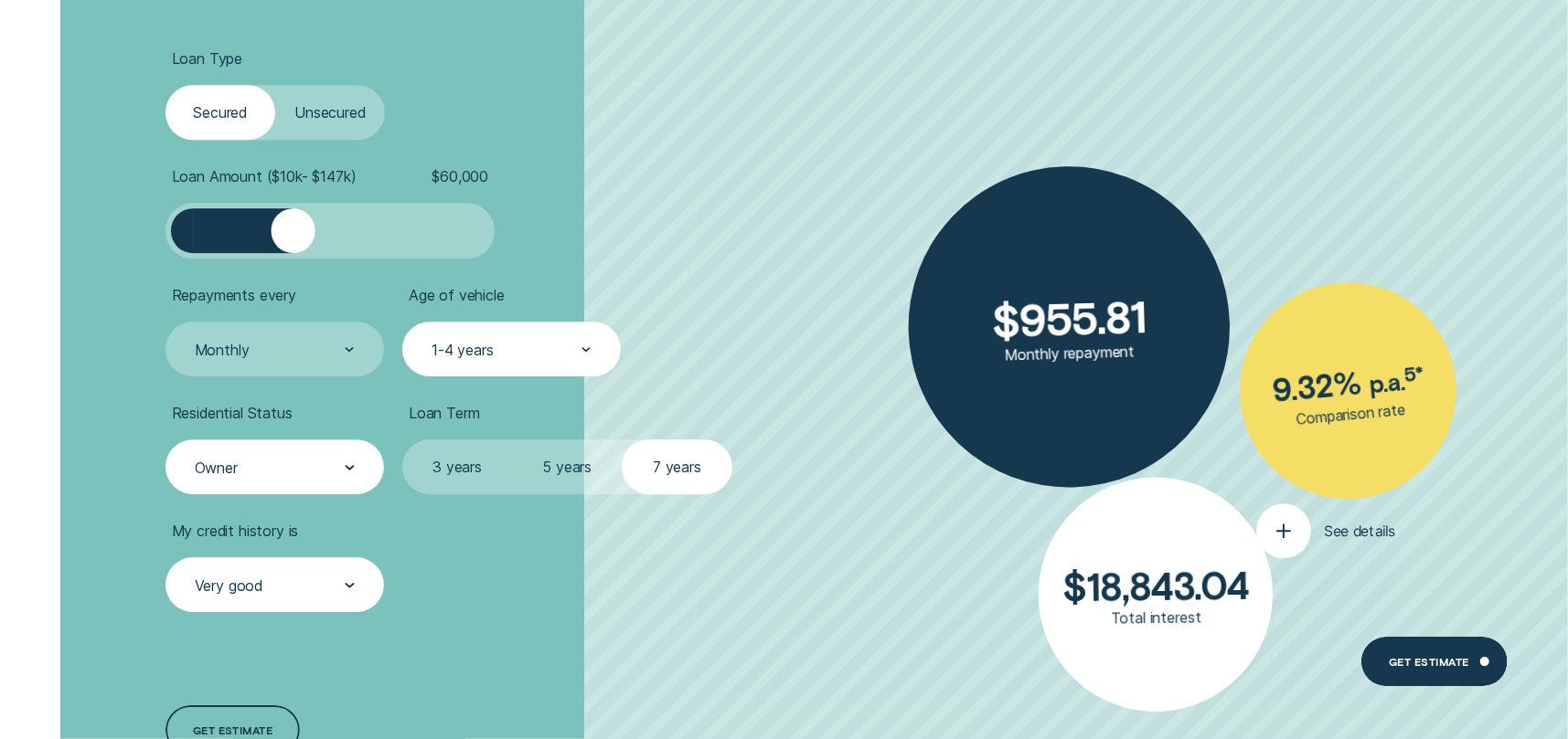
click at [1336, 512] on button "See details" at bounding box center [1326, 531] width 138 height 54
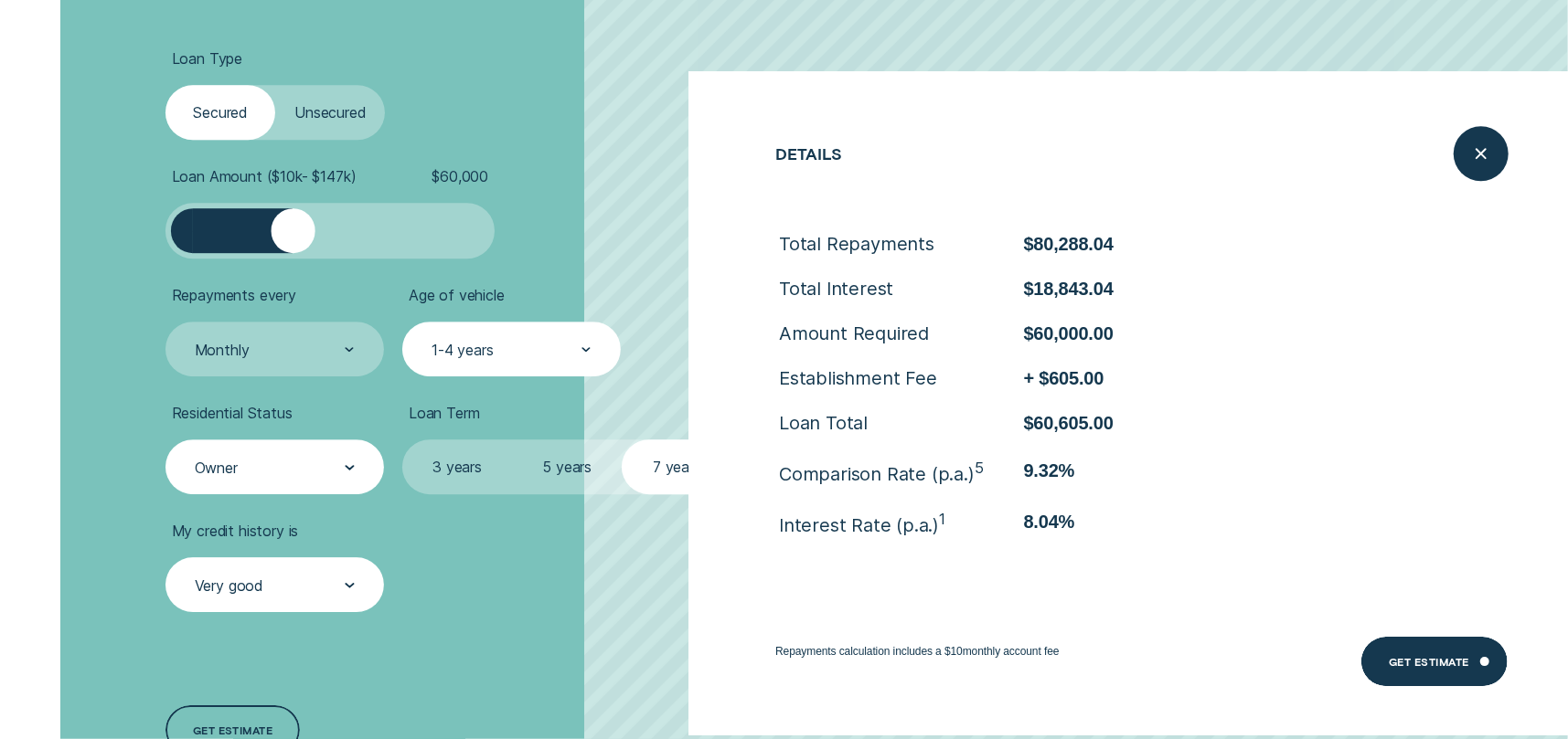
click at [255, 594] on div "Very good" at bounding box center [229, 586] width 68 height 18
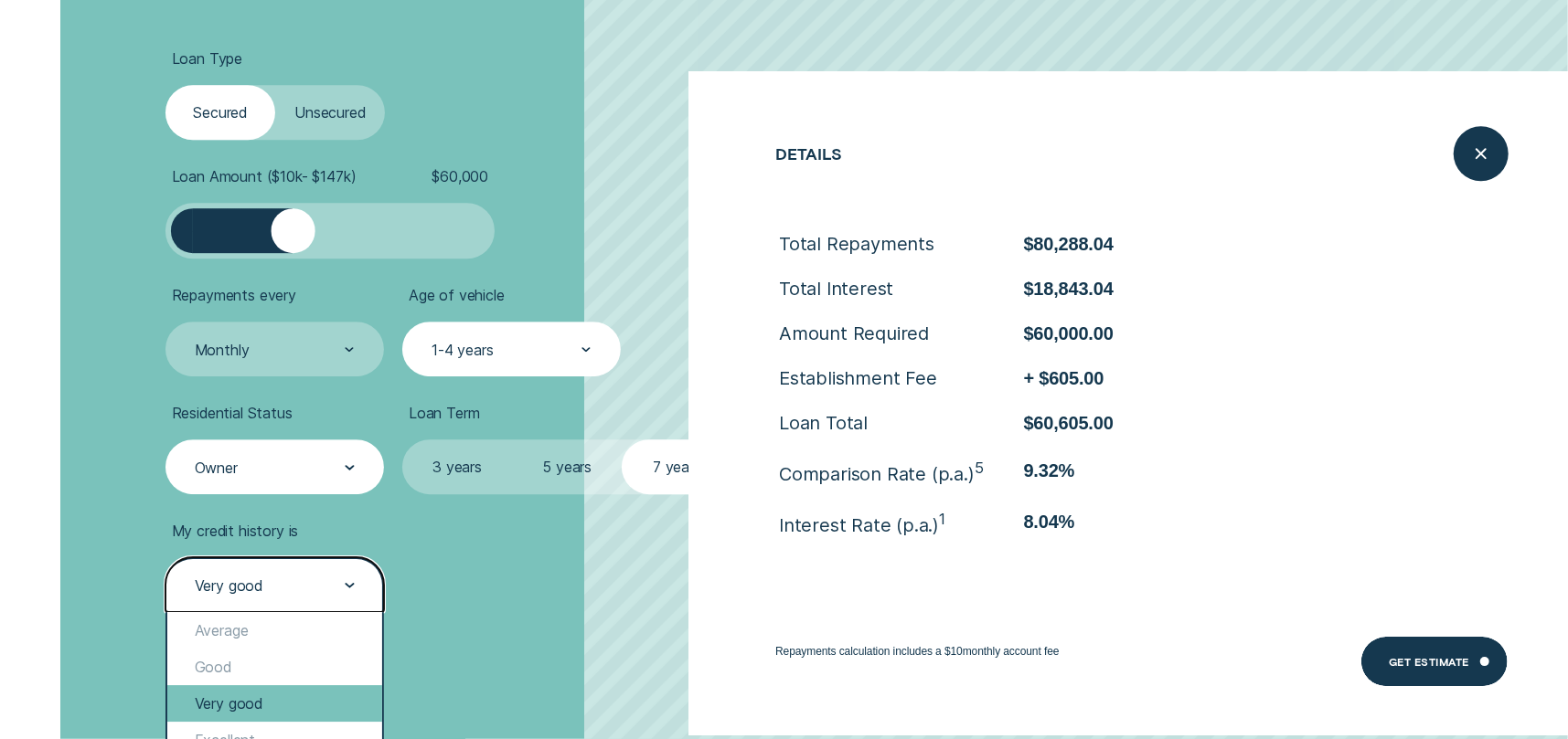
click at [227, 693] on div "Very good" at bounding box center [274, 703] width 215 height 37
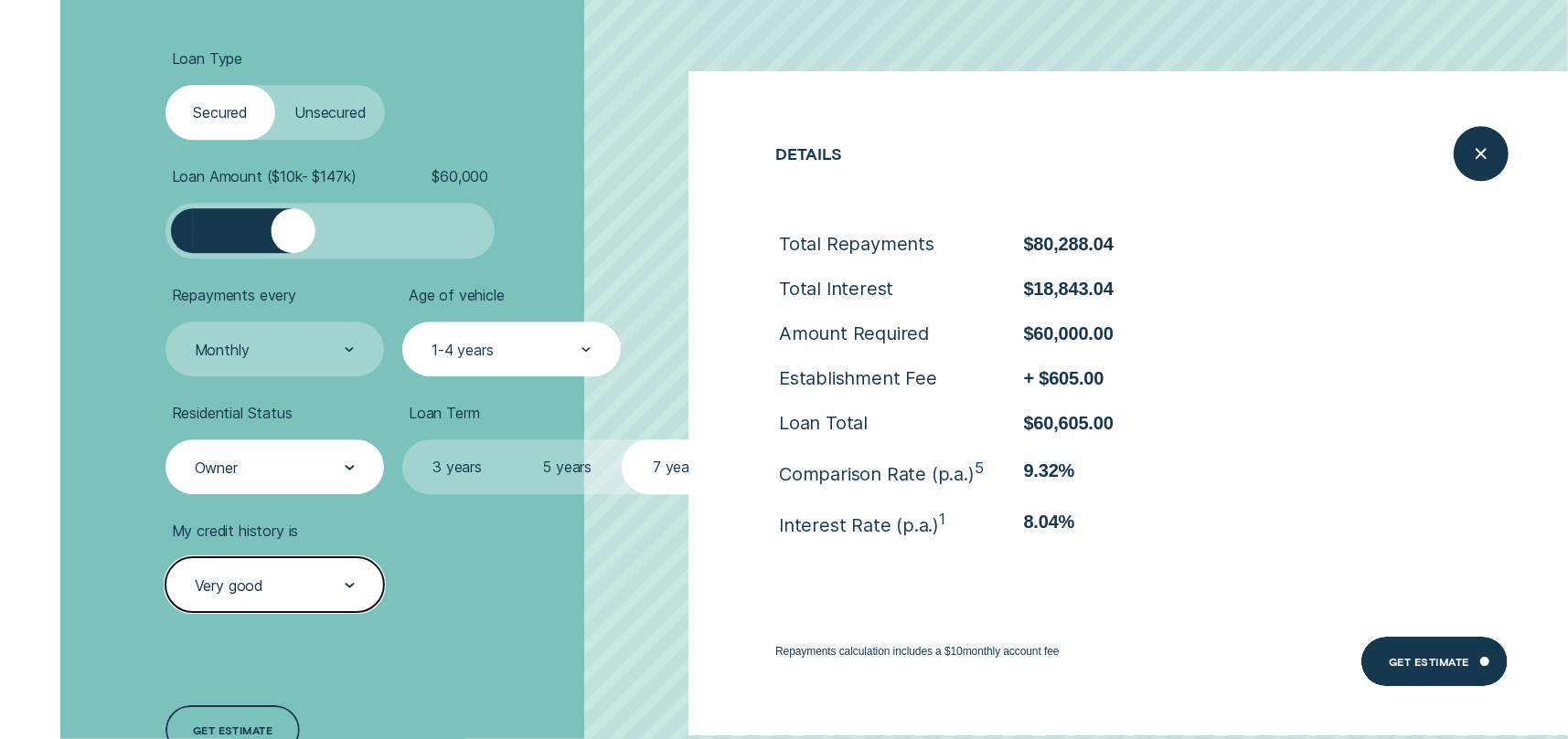
click at [522, 671] on div "Loan Type Select Loan Type Secured Unsecured Loan Amount ( $10k - $147k ) $ 60,…" at bounding box center [417, 404] width 522 height 884
click at [626, 625] on div "Loan Type Select Loan Type Secured Unsecured Loan Amount ( $10k - $147k ) $ 60,…" at bounding box center [417, 404] width 522 height 884
click at [1482, 147] on icon "Close loan details" at bounding box center [1480, 153] width 29 height 29
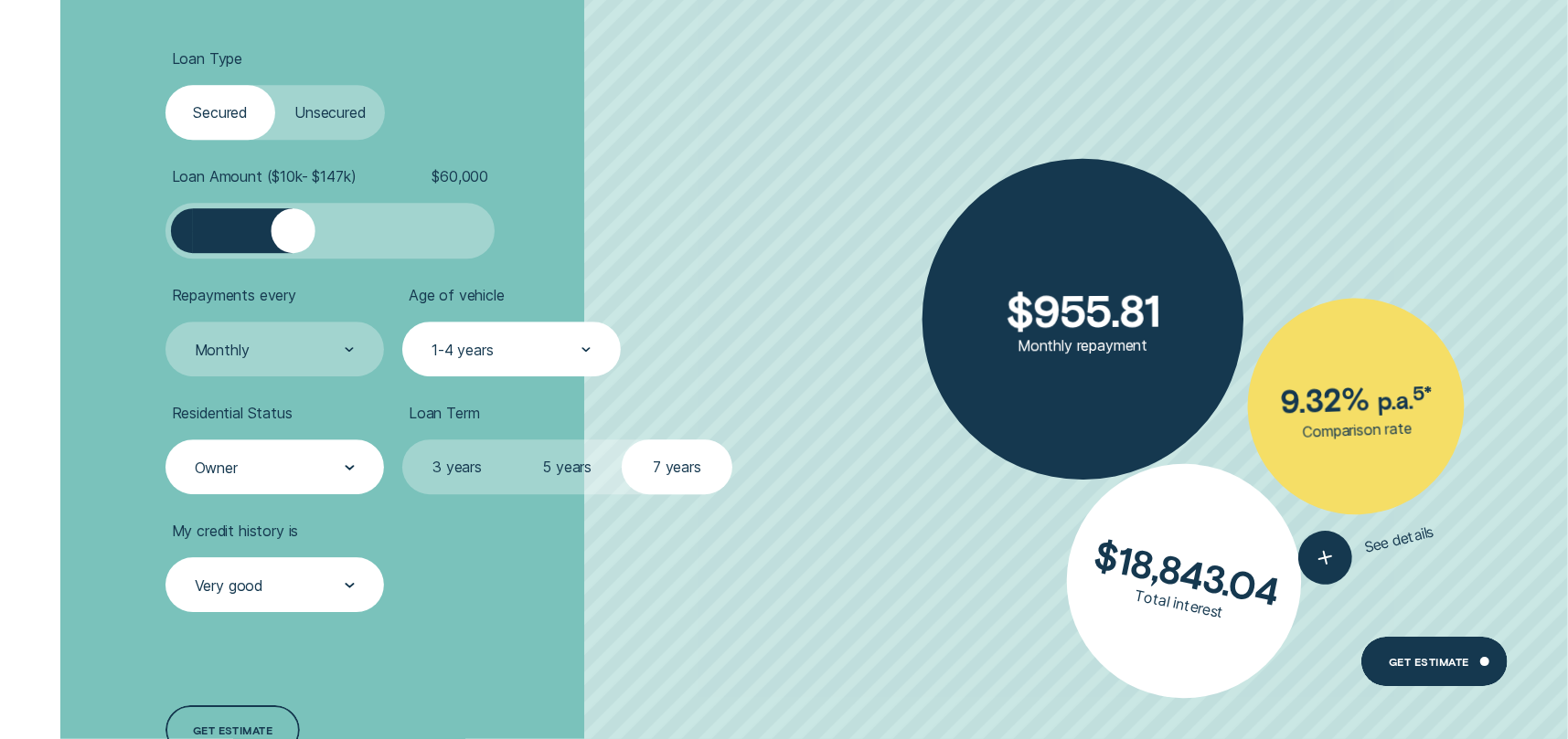
click at [277, 565] on div "Very good" at bounding box center [274, 585] width 219 height 54
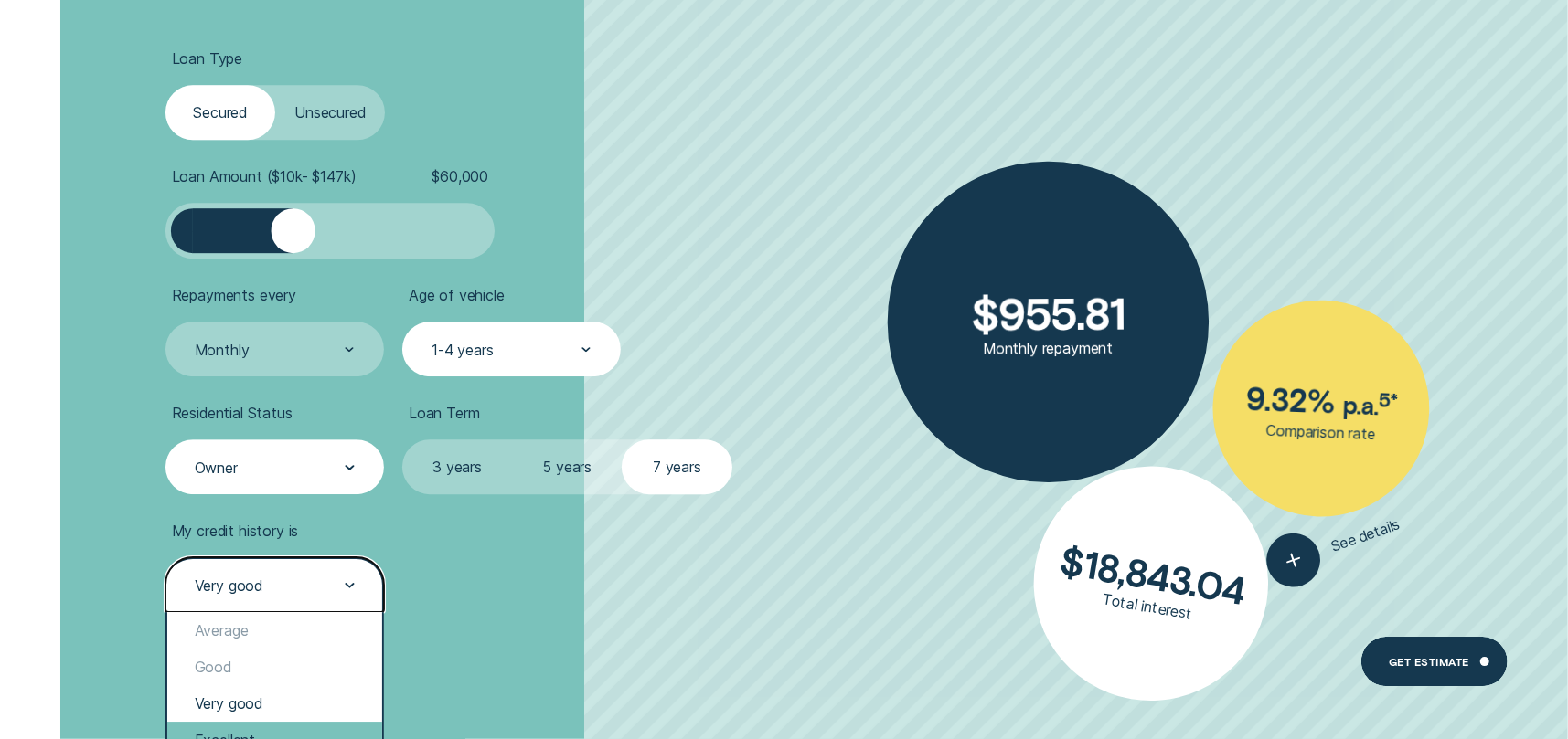
click at [199, 729] on div "Excellent" at bounding box center [274, 740] width 215 height 37
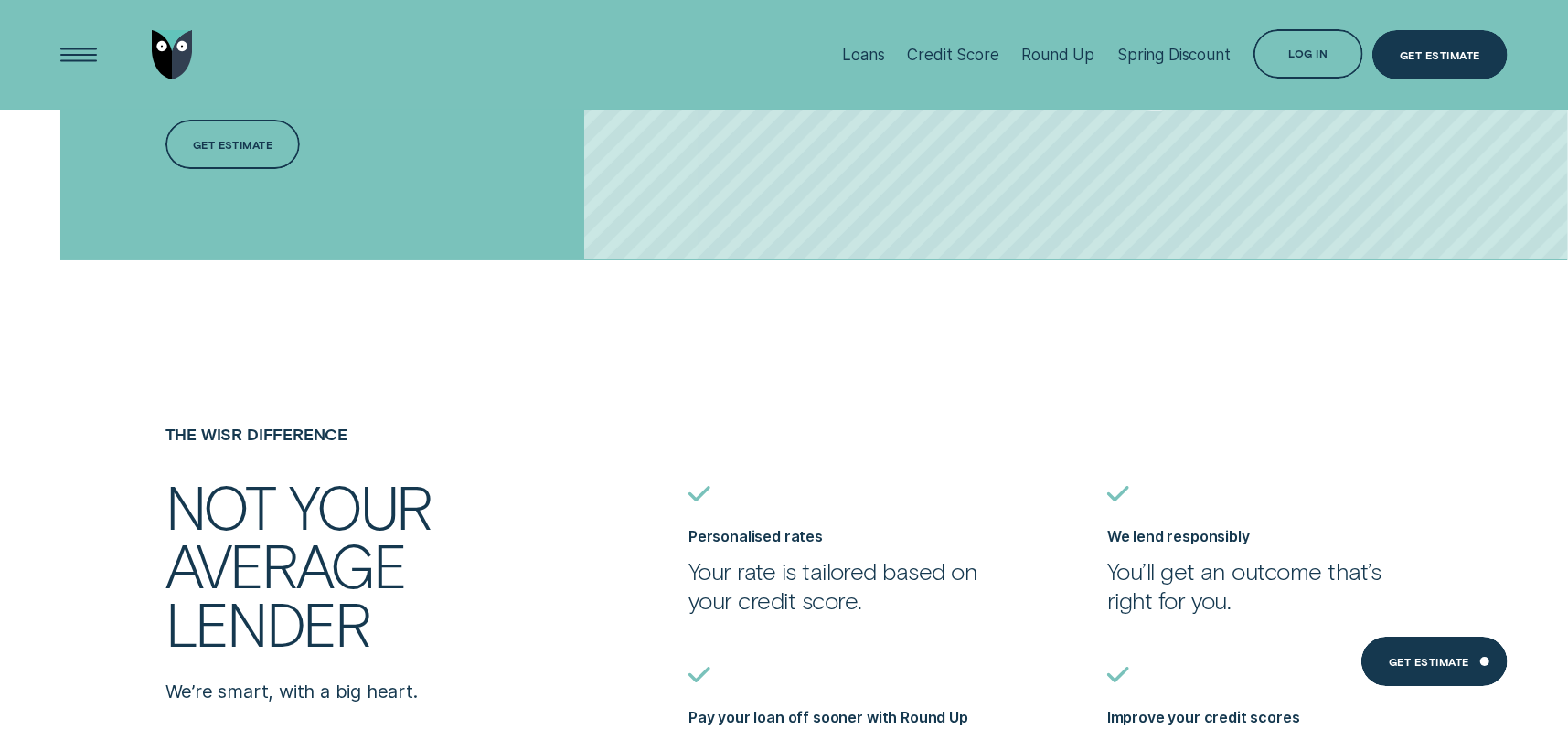
scroll to position [4296, 0]
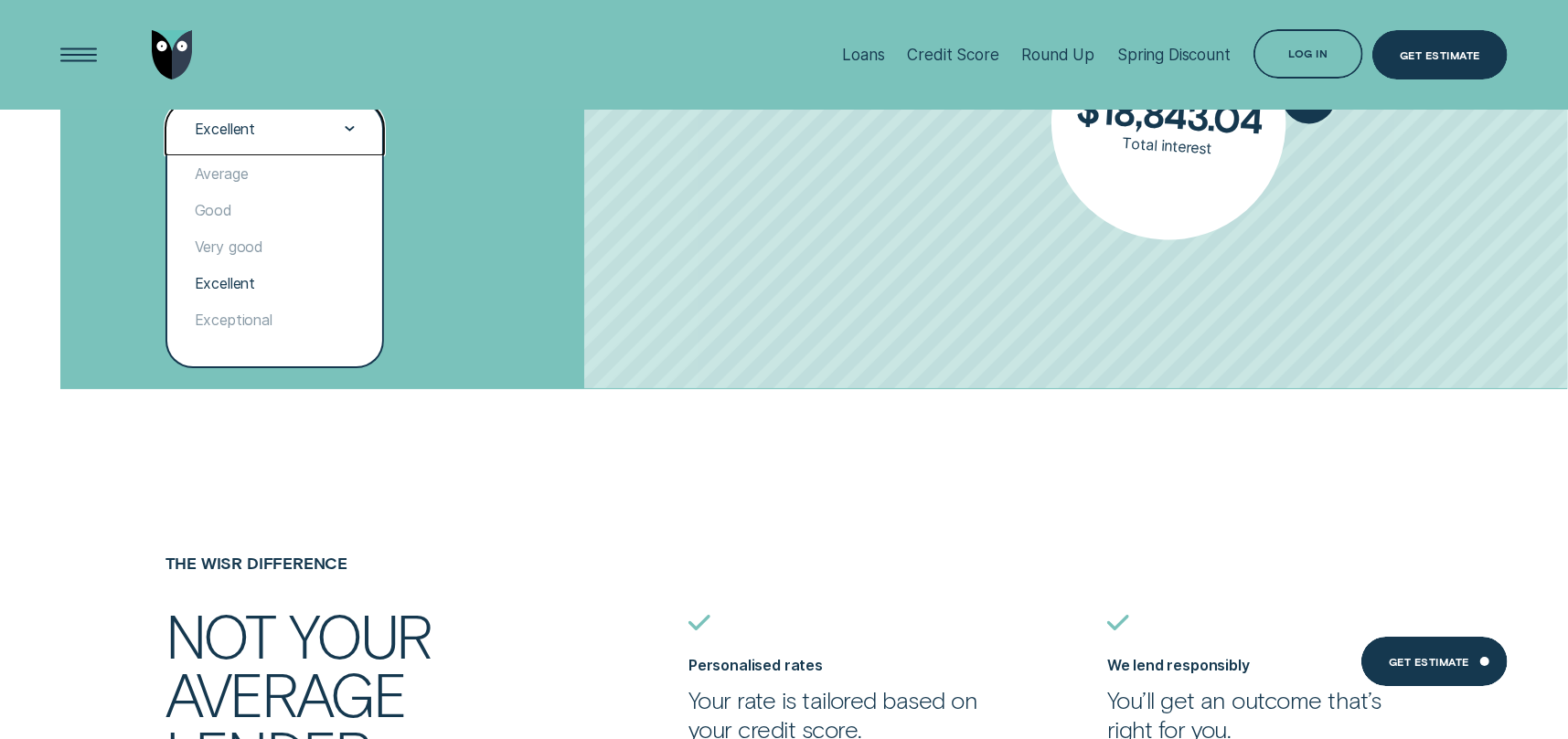
click at [279, 129] on div "Excellent" at bounding box center [274, 129] width 162 height 21
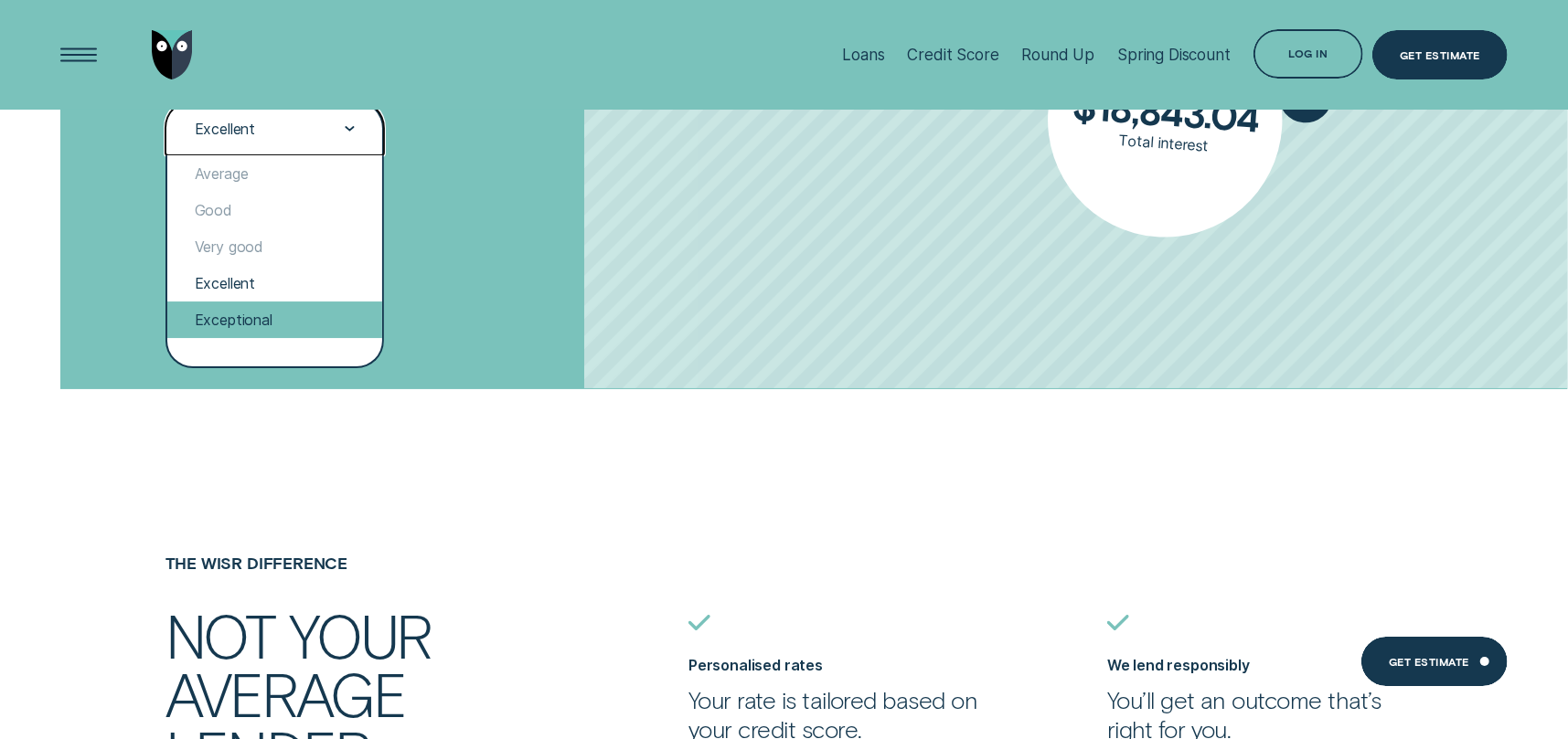
click at [234, 318] on div "Exceptional" at bounding box center [274, 320] width 215 height 37
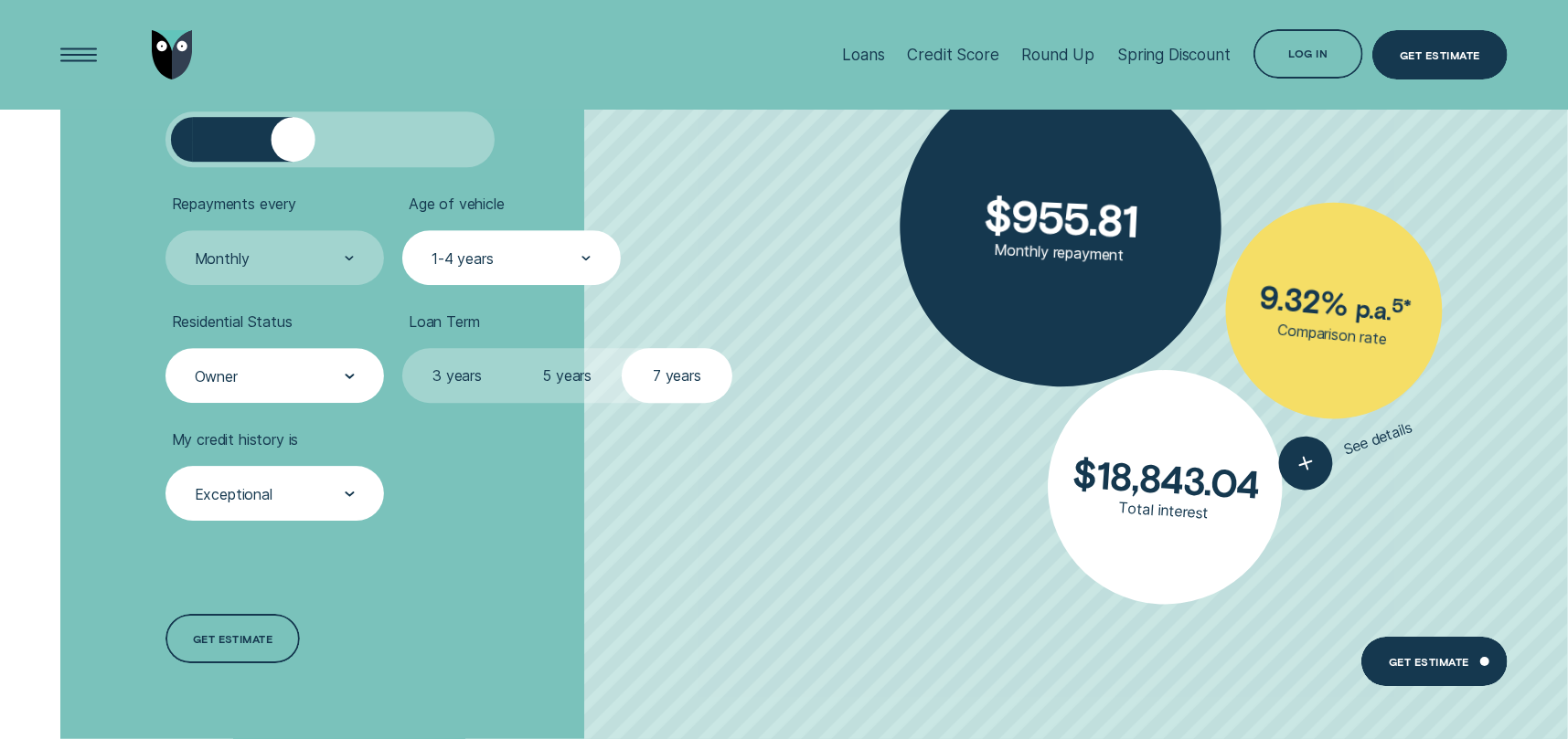
scroll to position [3930, 0]
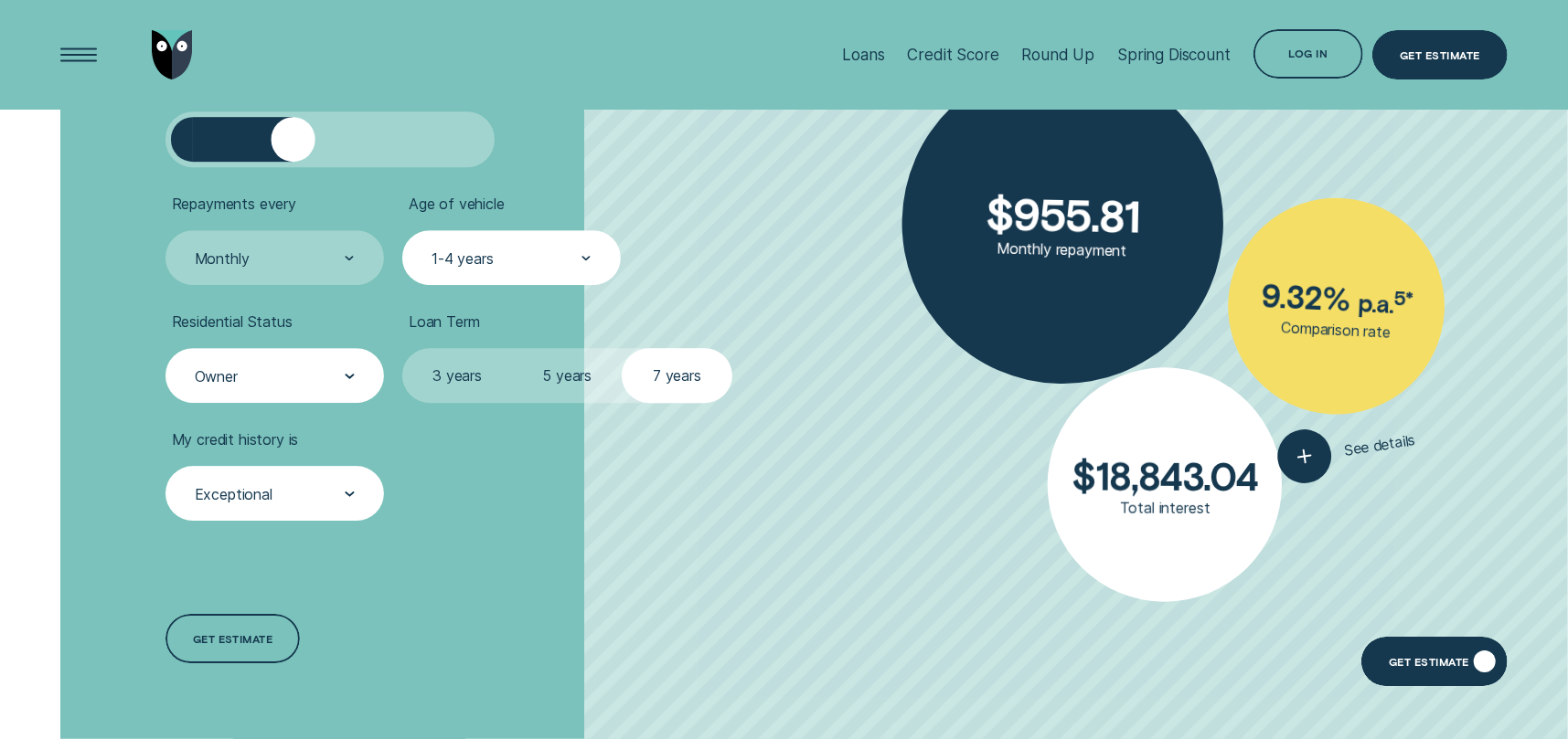
click at [1400, 645] on div "Get Estimate" at bounding box center [1434, 662] width 146 height 49
